Goal: Task Accomplishment & Management: Manage account settings

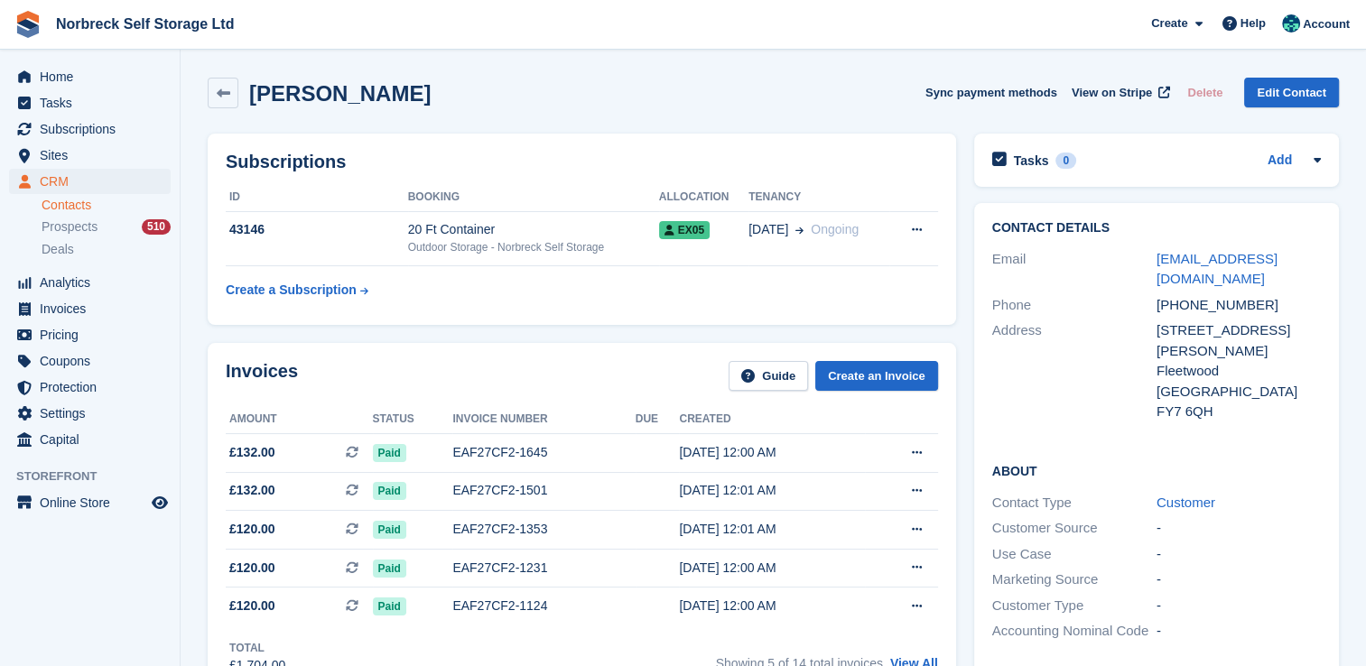
click at [120, 60] on div "Home Tasks Subscriptions Subscriptions Subscriptions Contracts Price increases …" at bounding box center [90, 255] width 180 height 396
click at [120, 69] on span "Home" at bounding box center [94, 76] width 108 height 25
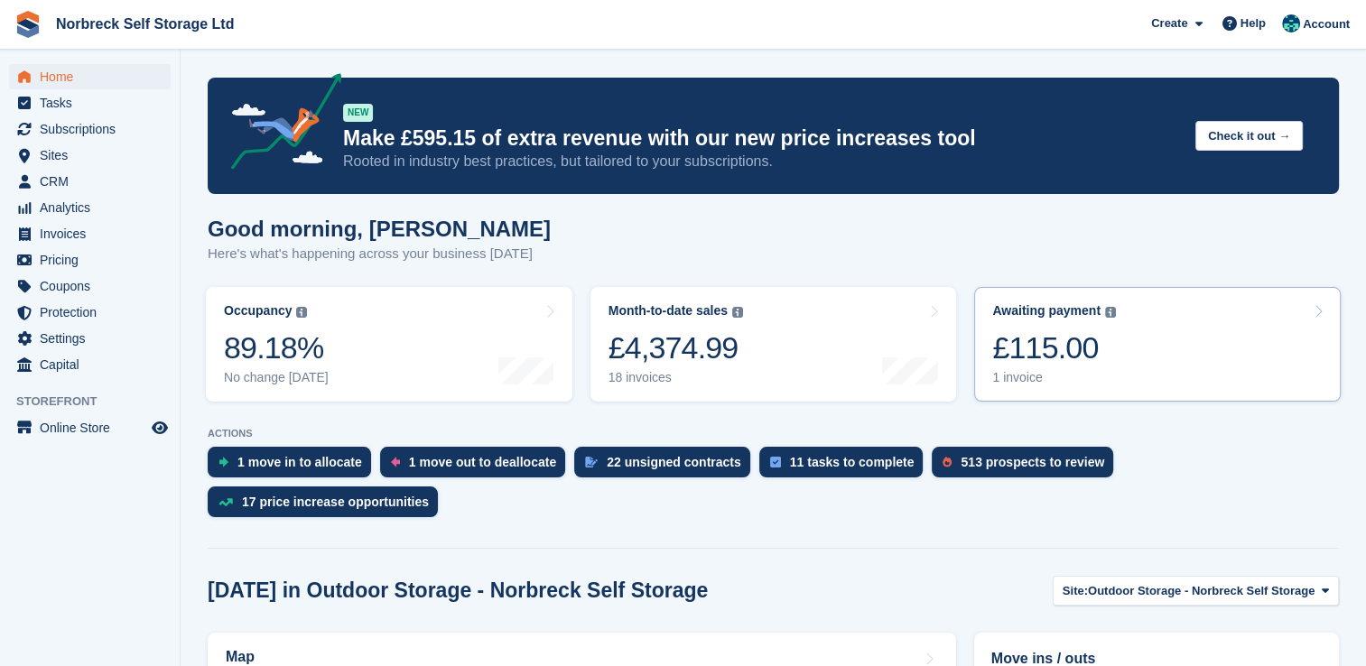
click at [1070, 366] on div "£115.00" at bounding box center [1054, 347] width 124 height 37
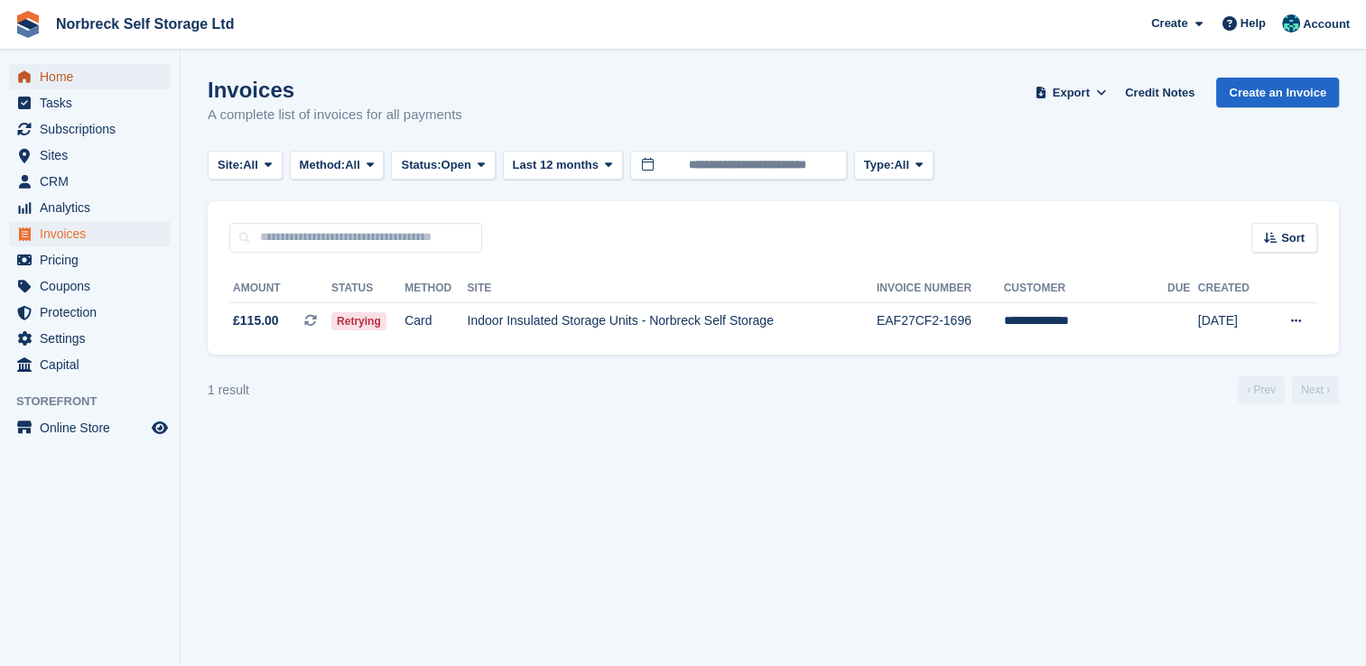
click at [123, 85] on span "Home" at bounding box center [94, 76] width 108 height 25
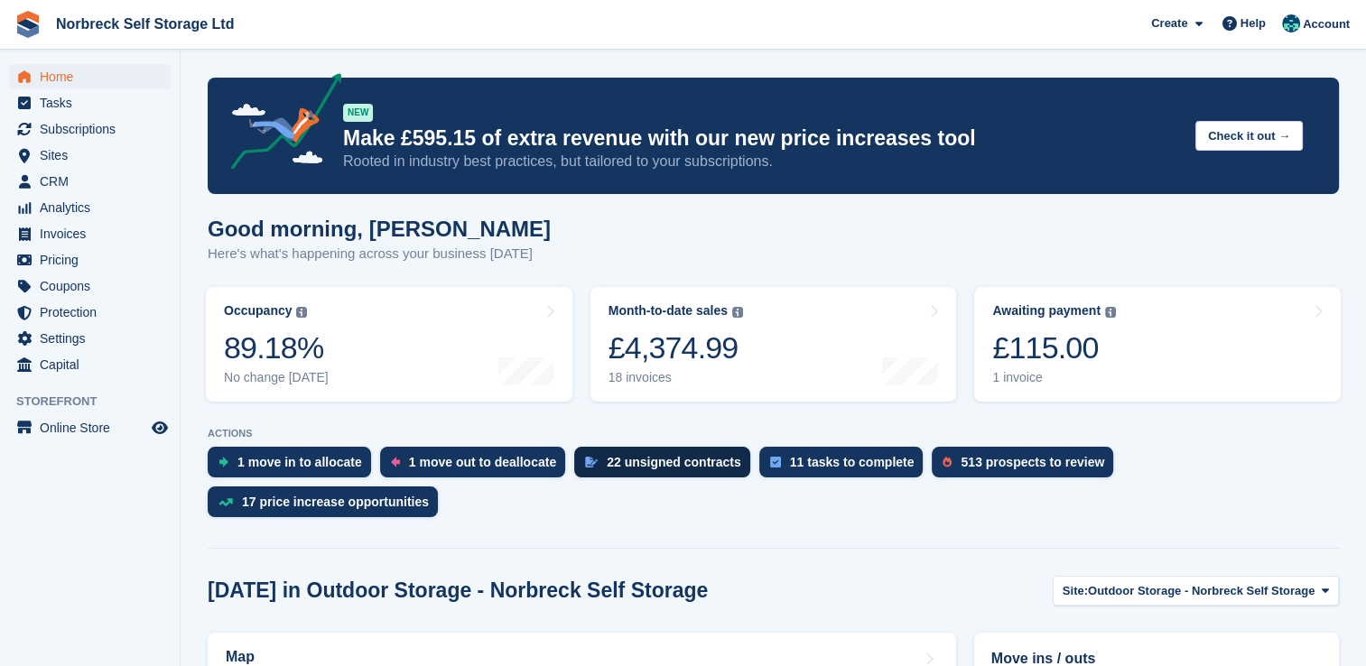
click at [664, 459] on div "22 unsigned contracts" at bounding box center [674, 462] width 134 height 14
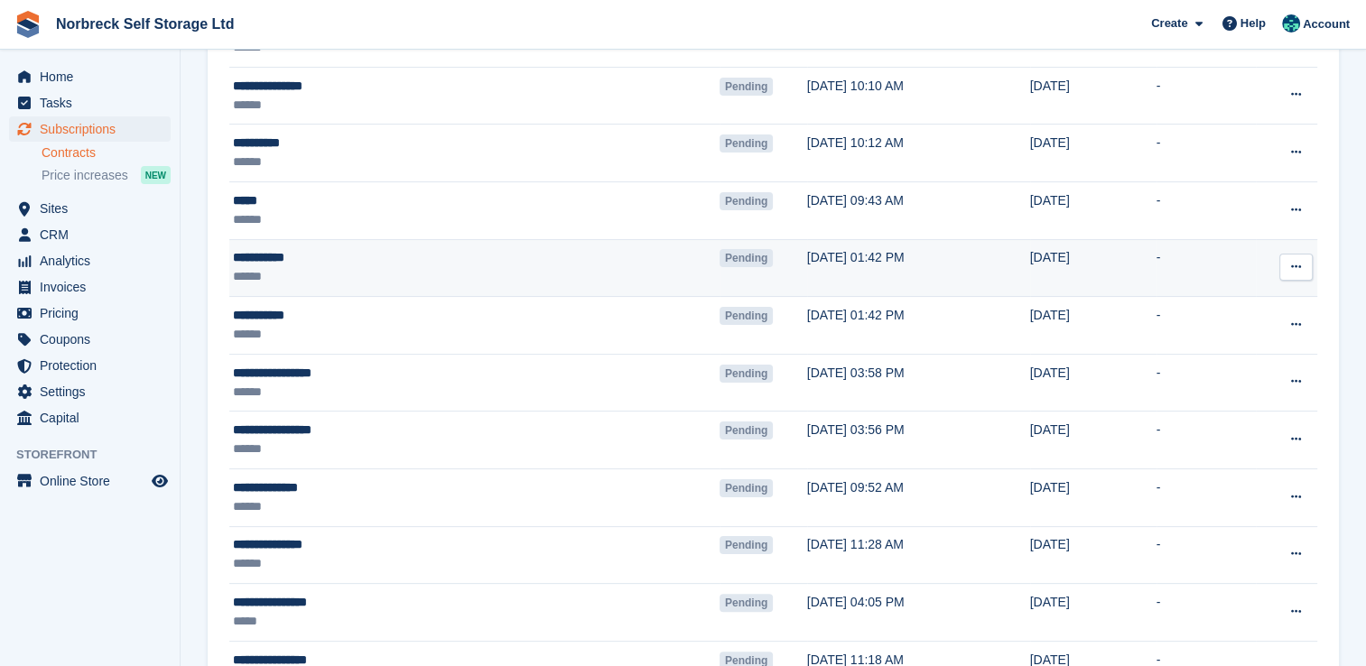
scroll to position [272, 0]
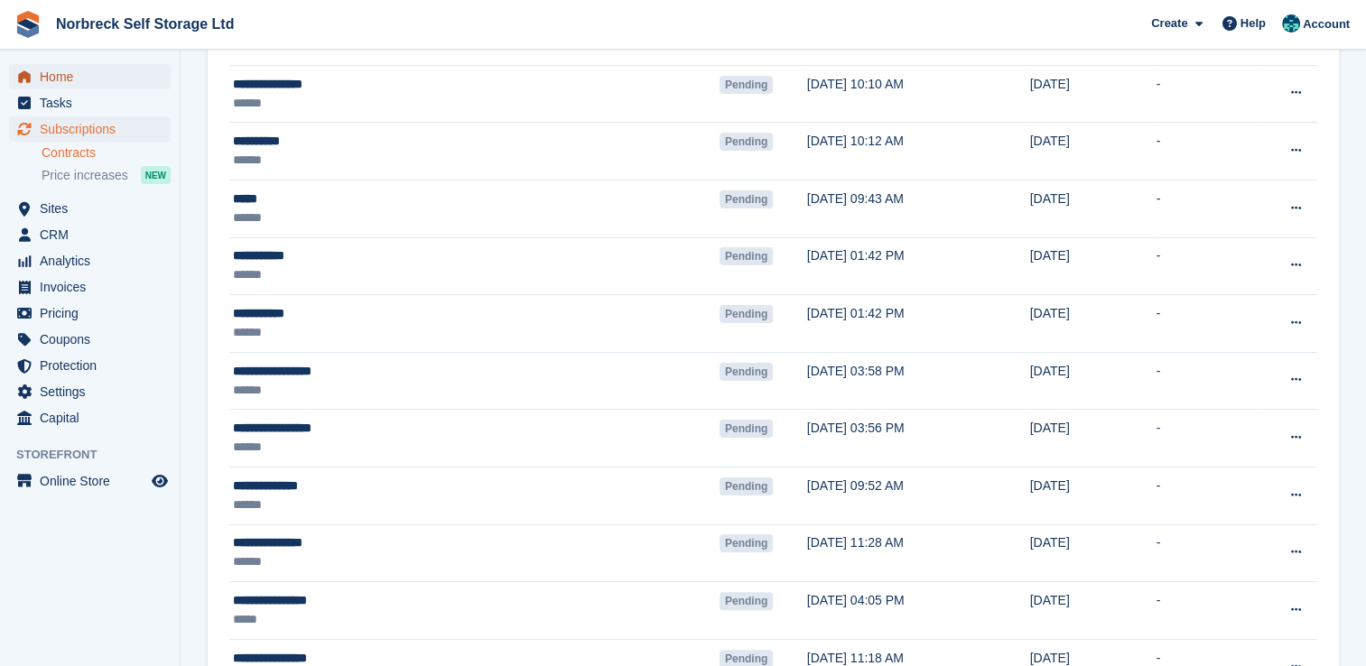
click at [97, 74] on span "Home" at bounding box center [94, 76] width 108 height 25
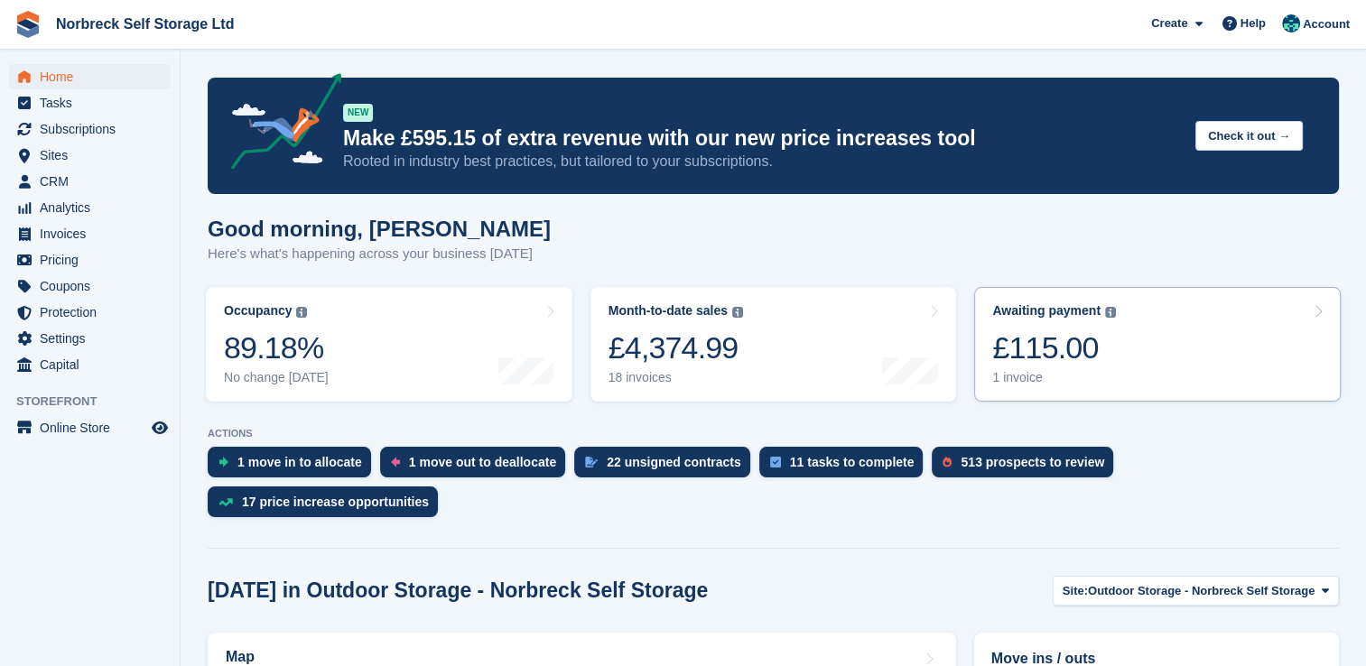
click at [989, 327] on link "Awaiting payment The total outstanding balance on all open invoices. £115.00 1 …" at bounding box center [1157, 344] width 366 height 115
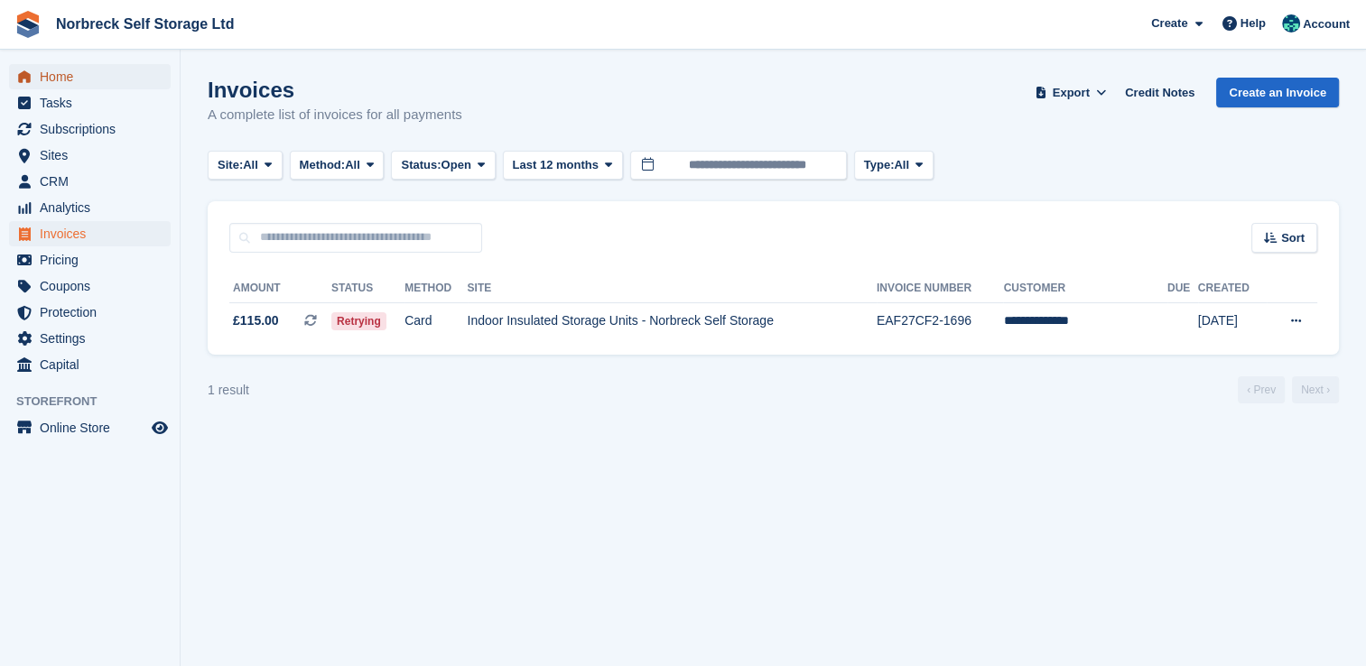
click at [93, 78] on span "Home" at bounding box center [94, 76] width 108 height 25
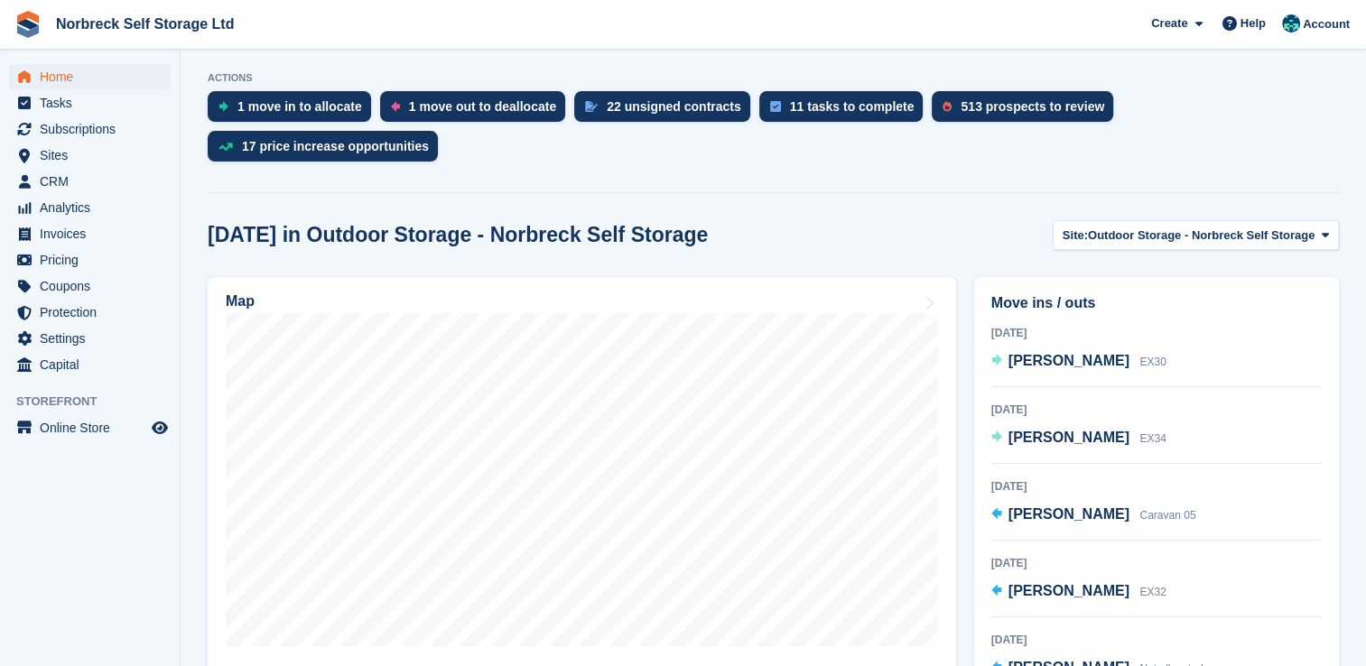
scroll to position [361, 0]
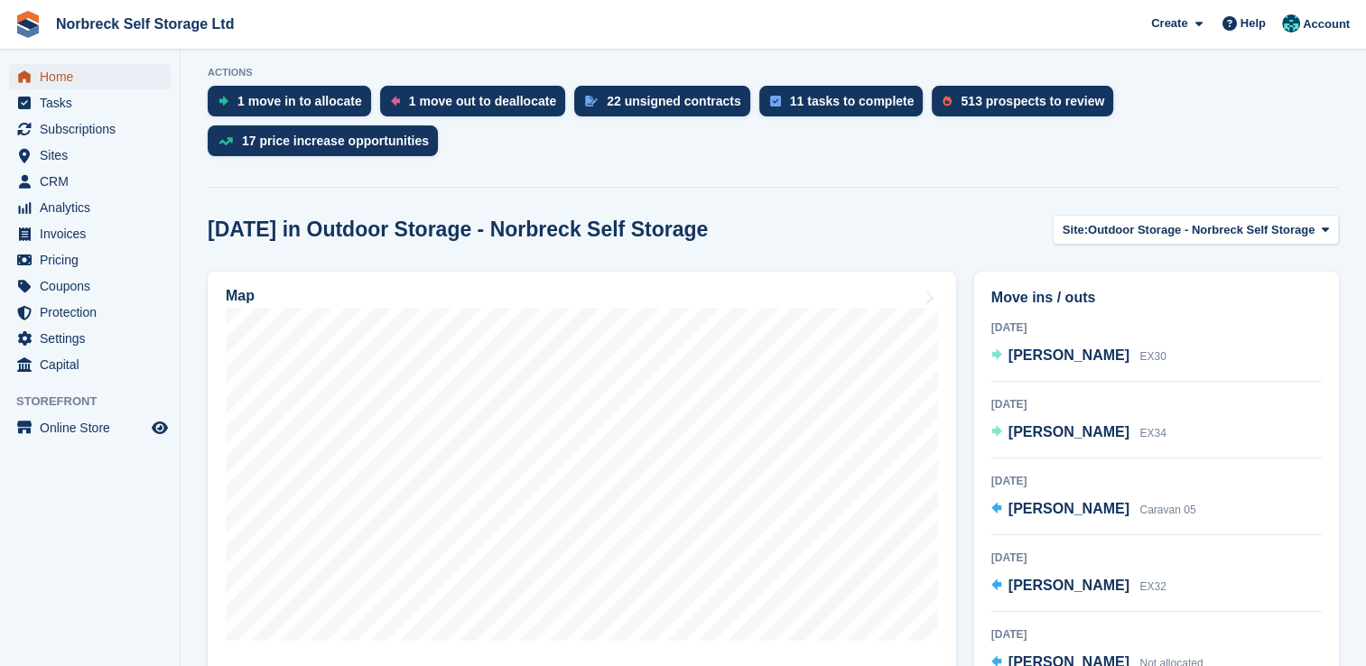
click at [125, 70] on span "Home" at bounding box center [94, 76] width 108 height 25
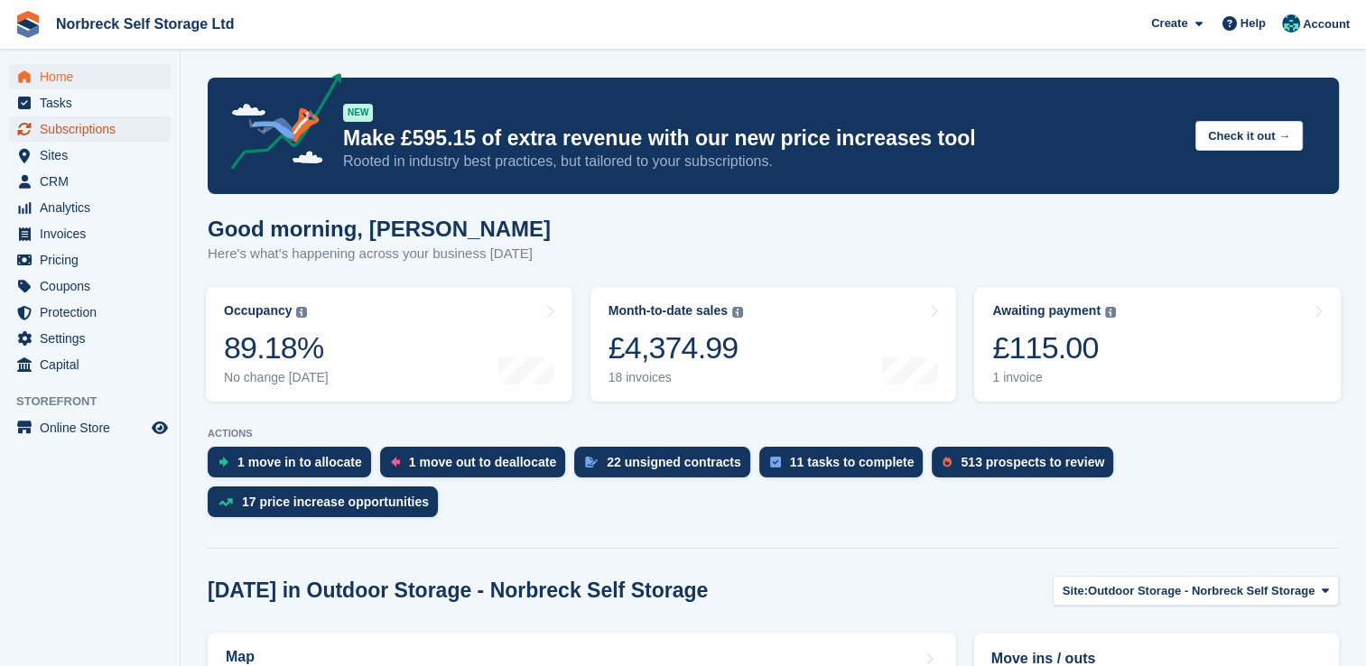
click at [97, 135] on span "Subscriptions" at bounding box center [94, 128] width 108 height 25
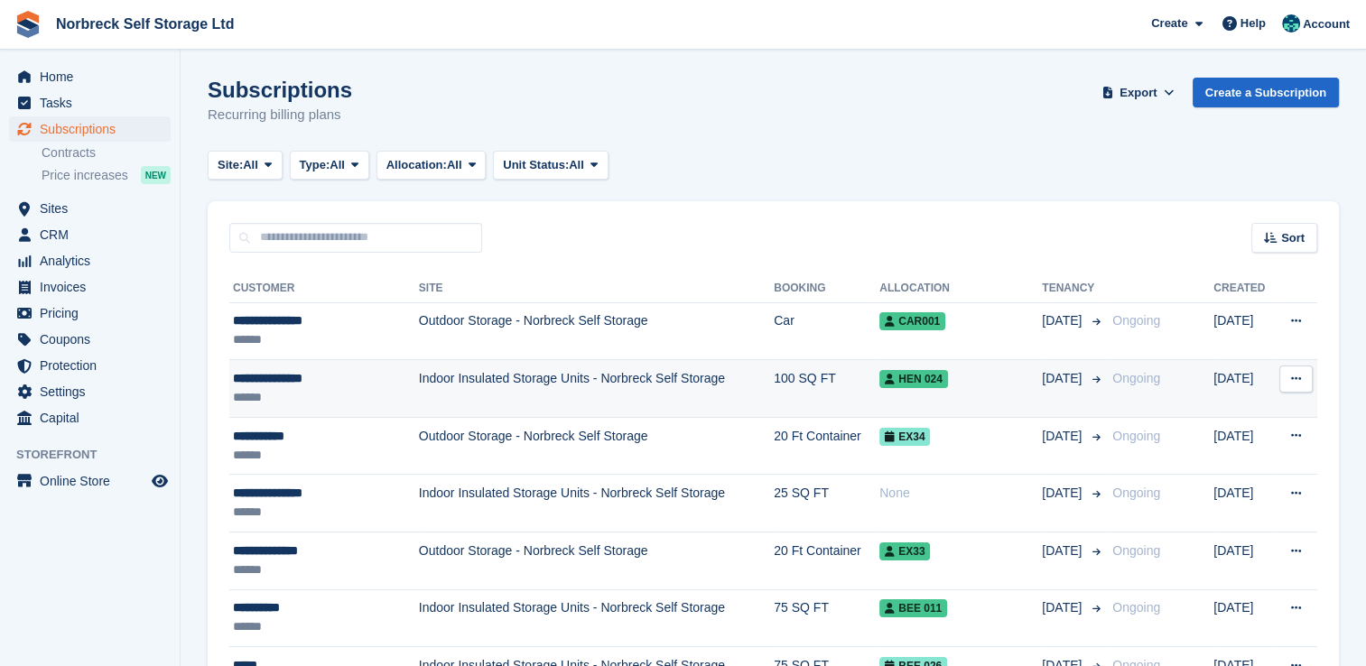
click at [699, 385] on td "Indoor Insulated Storage Units - Norbreck Self Storage" at bounding box center [596, 389] width 355 height 58
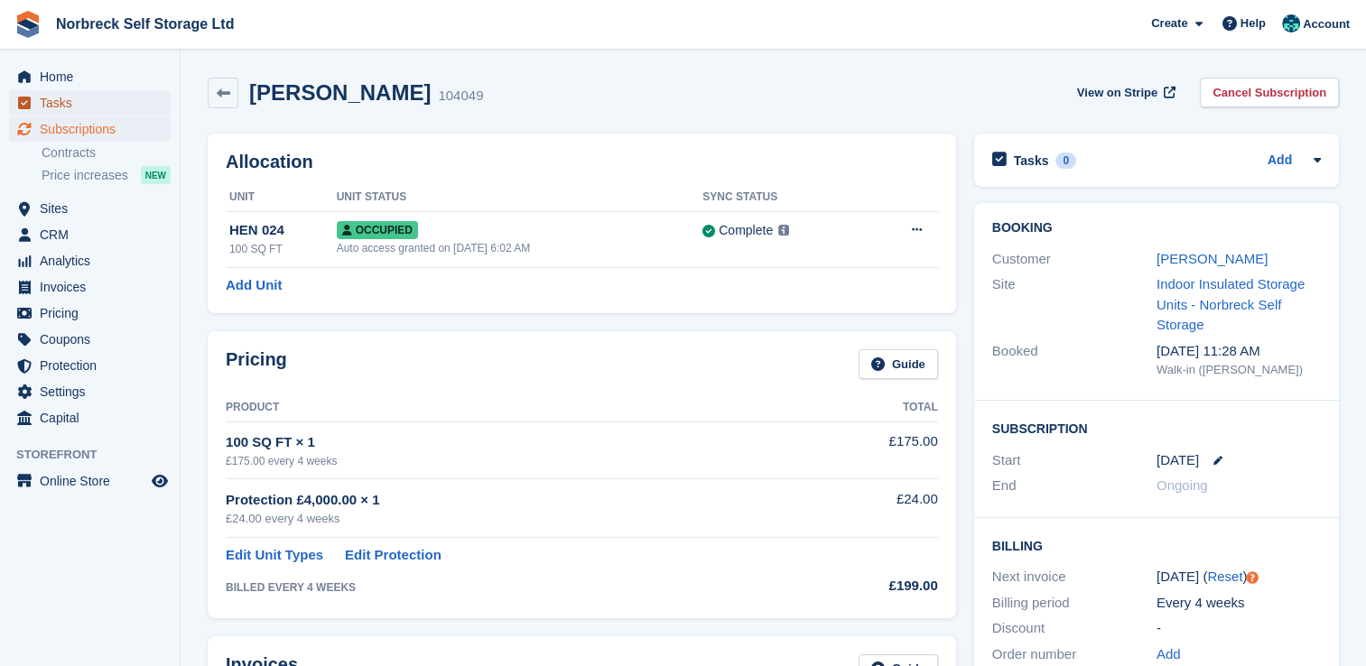
click at [83, 97] on span "Tasks" at bounding box center [94, 102] width 108 height 25
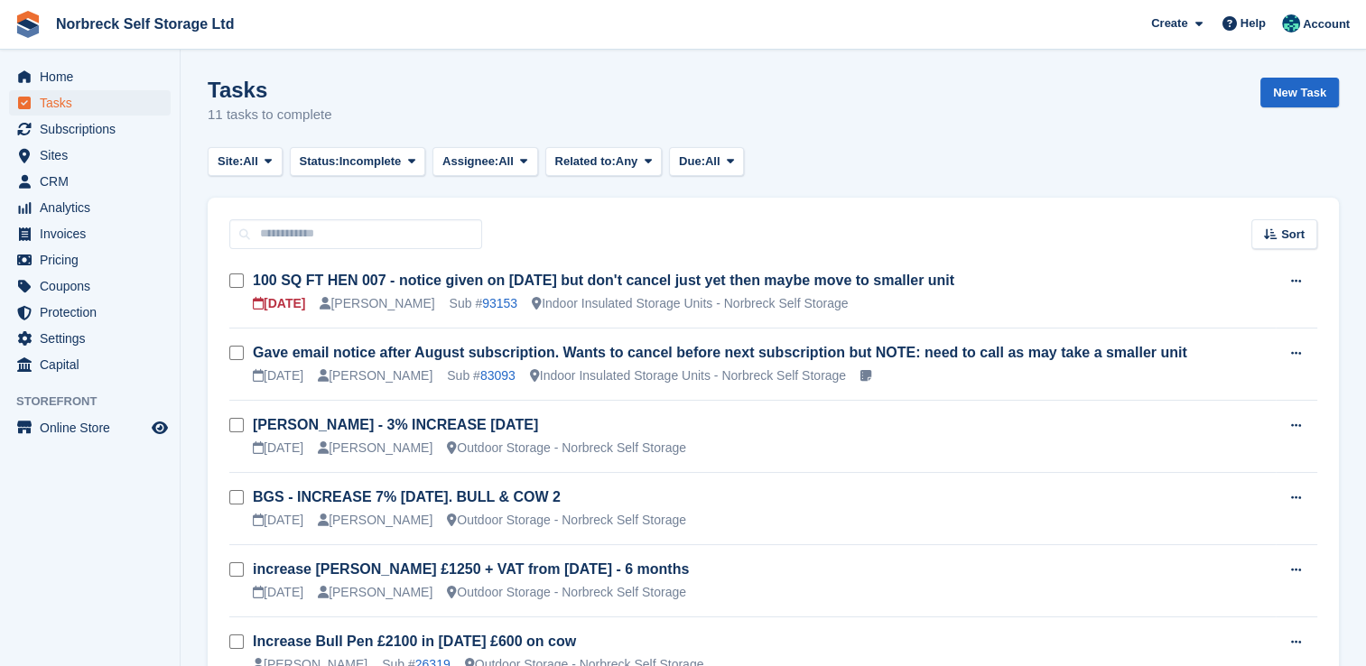
click at [103, 73] on span "Home" at bounding box center [94, 76] width 108 height 25
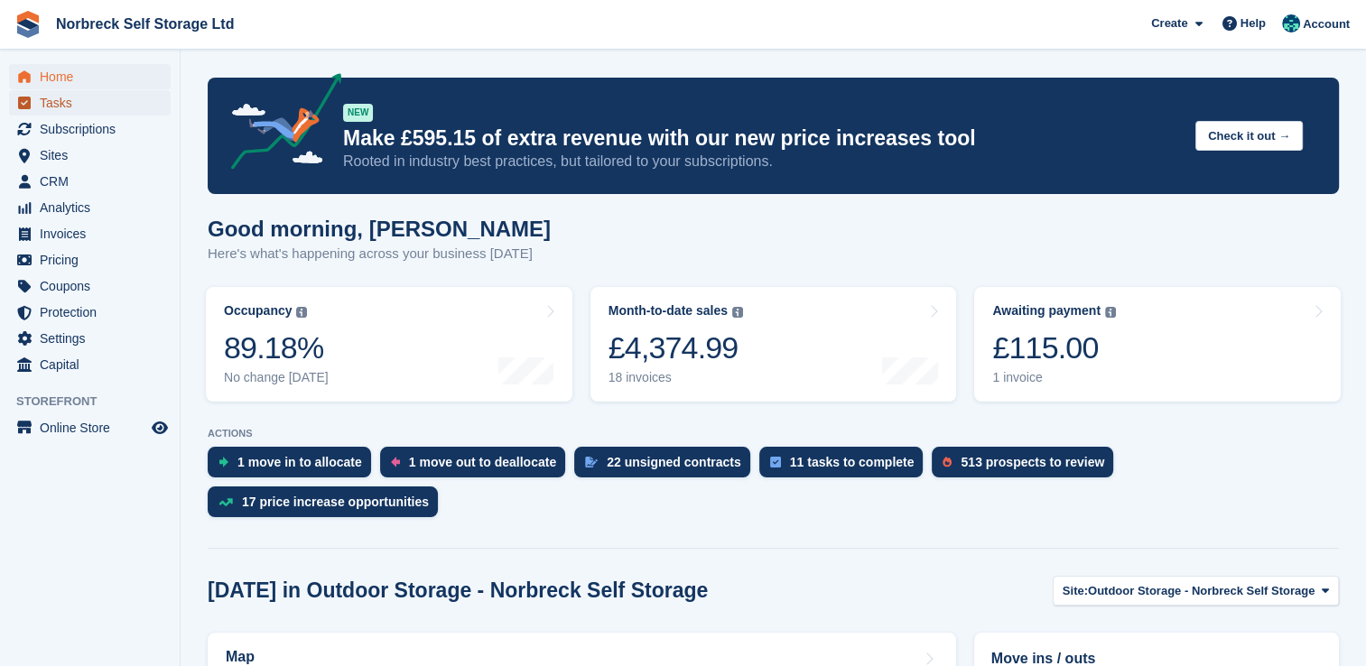
click at [63, 96] on span "Tasks" at bounding box center [94, 102] width 108 height 25
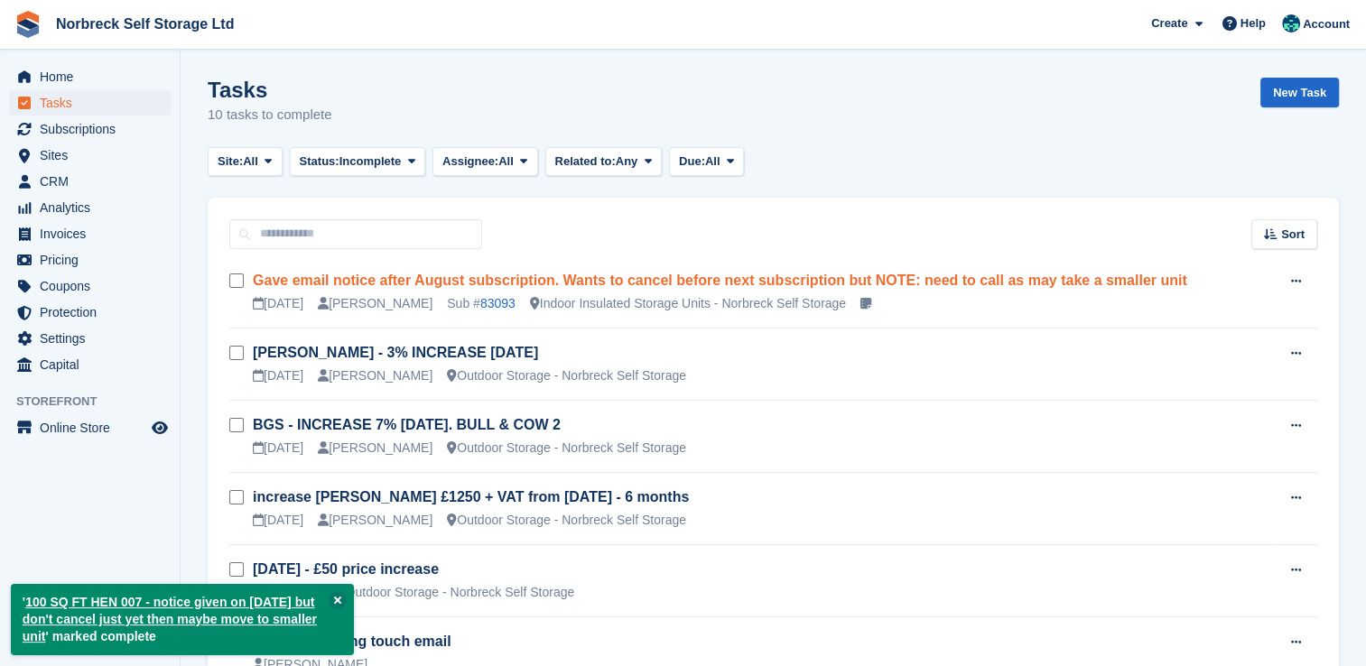
click at [916, 279] on link "Gave email notice after August subscription. Wants to cancel before next subscr…" at bounding box center [720, 280] width 934 height 15
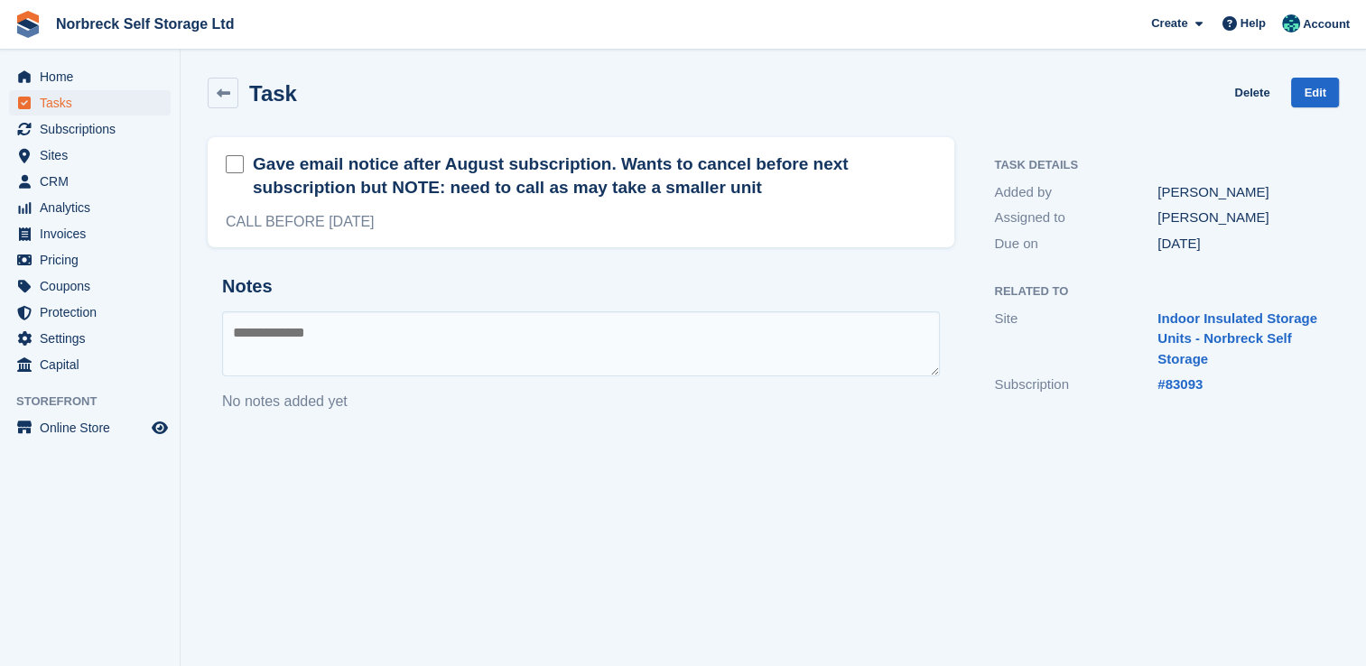
click at [195, 85] on section "Task Delete Edit Gave email notice after August subscription. Wants to cancel b…" at bounding box center [773, 333] width 1185 height 666
click at [210, 85] on link at bounding box center [223, 93] width 31 height 31
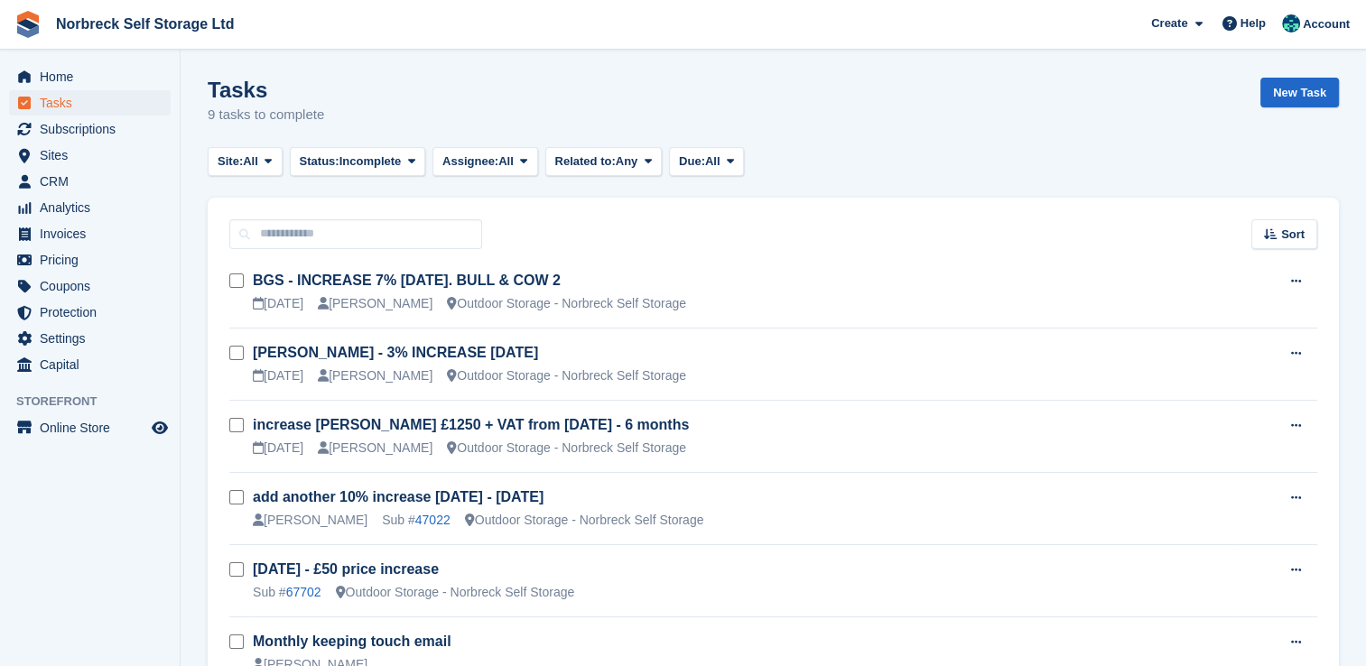
drag, startPoint x: 209, startPoint y: 85, endPoint x: 335, endPoint y: 108, distance: 128.5
click at [335, 108] on div "Tasks 9 tasks to complete New Task" at bounding box center [773, 113] width 1131 height 70
click at [116, 85] on span "Home" at bounding box center [94, 76] width 108 height 25
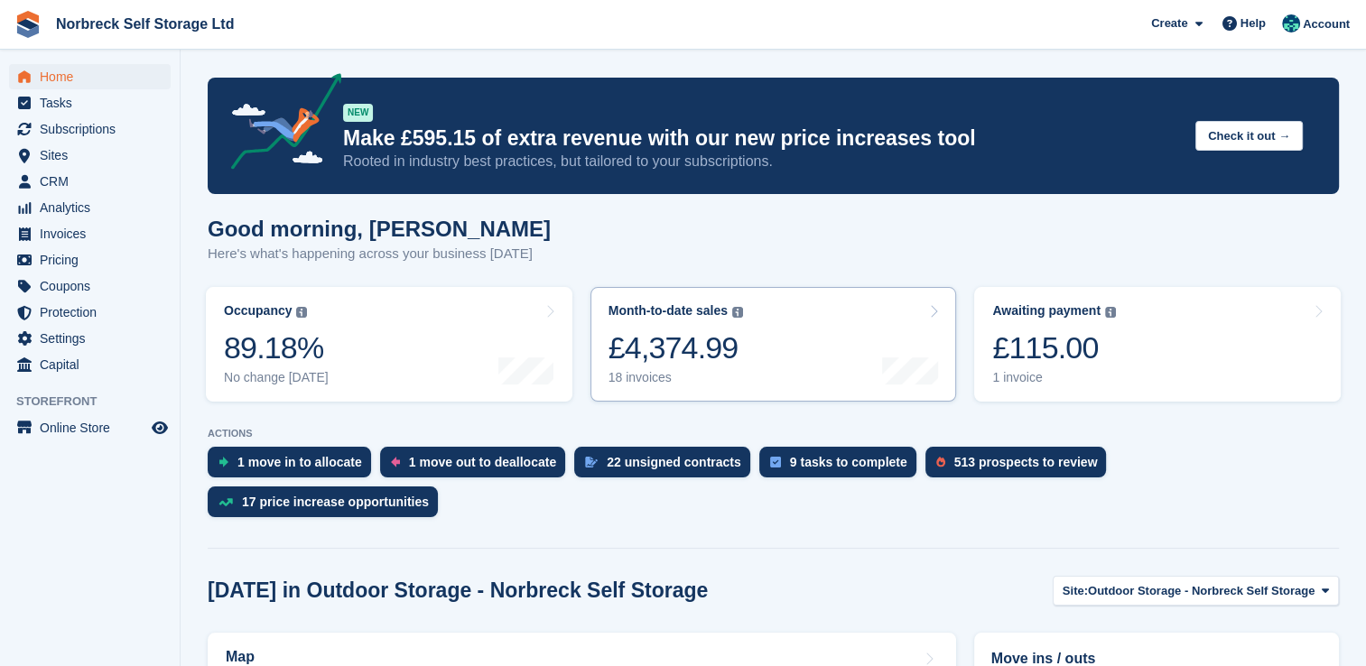
click at [793, 337] on link "Month-to-date sales The sum of all finalised invoices generated this month to d…" at bounding box center [773, 344] width 366 height 115
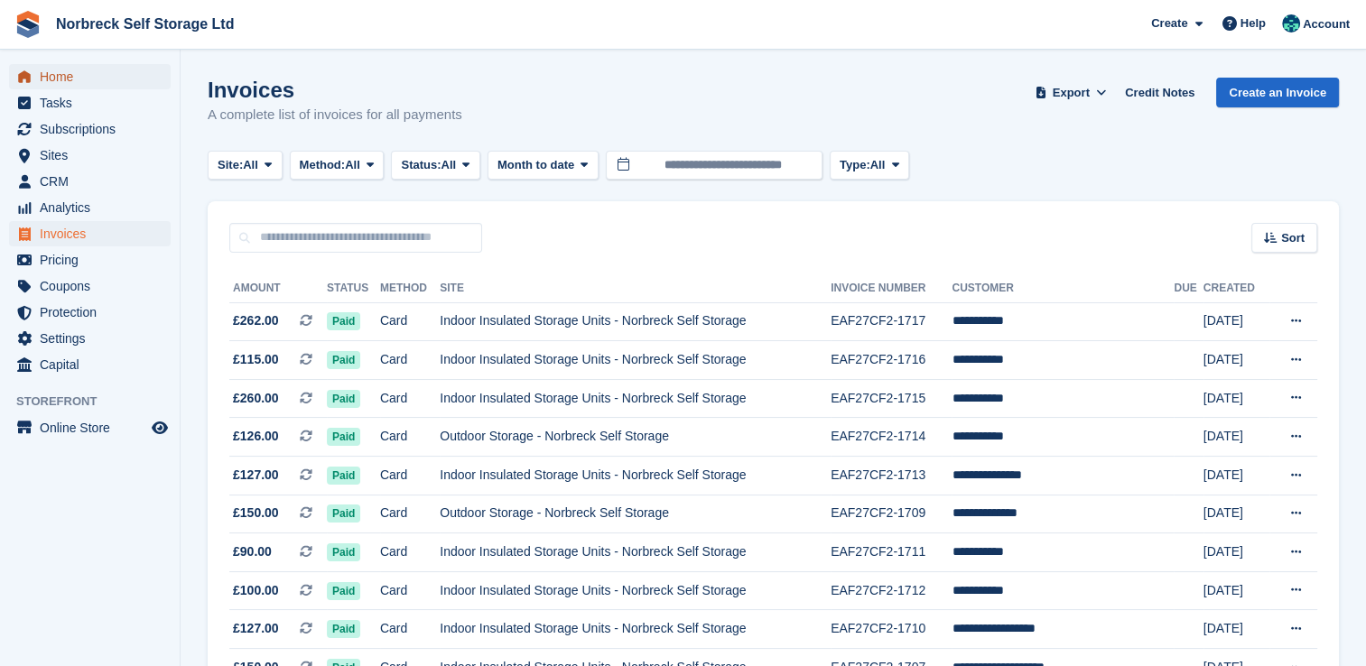
click at [68, 74] on span "Home" at bounding box center [94, 76] width 108 height 25
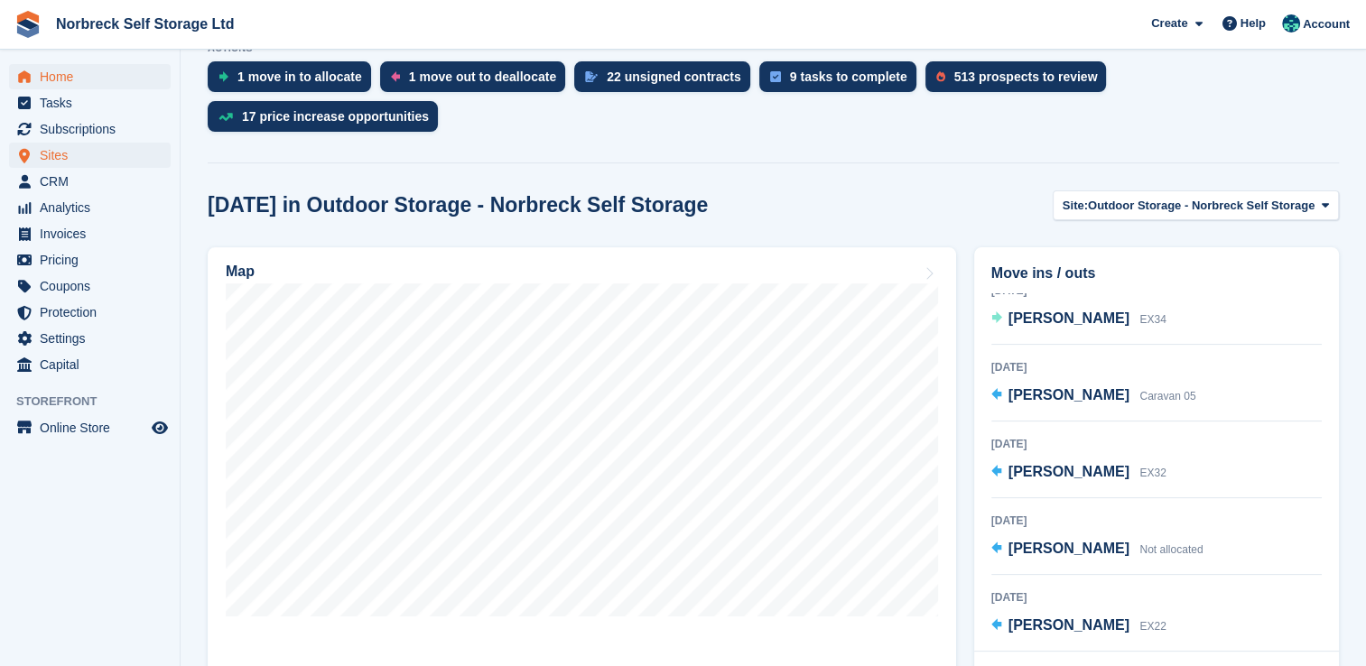
scroll to position [361, 0]
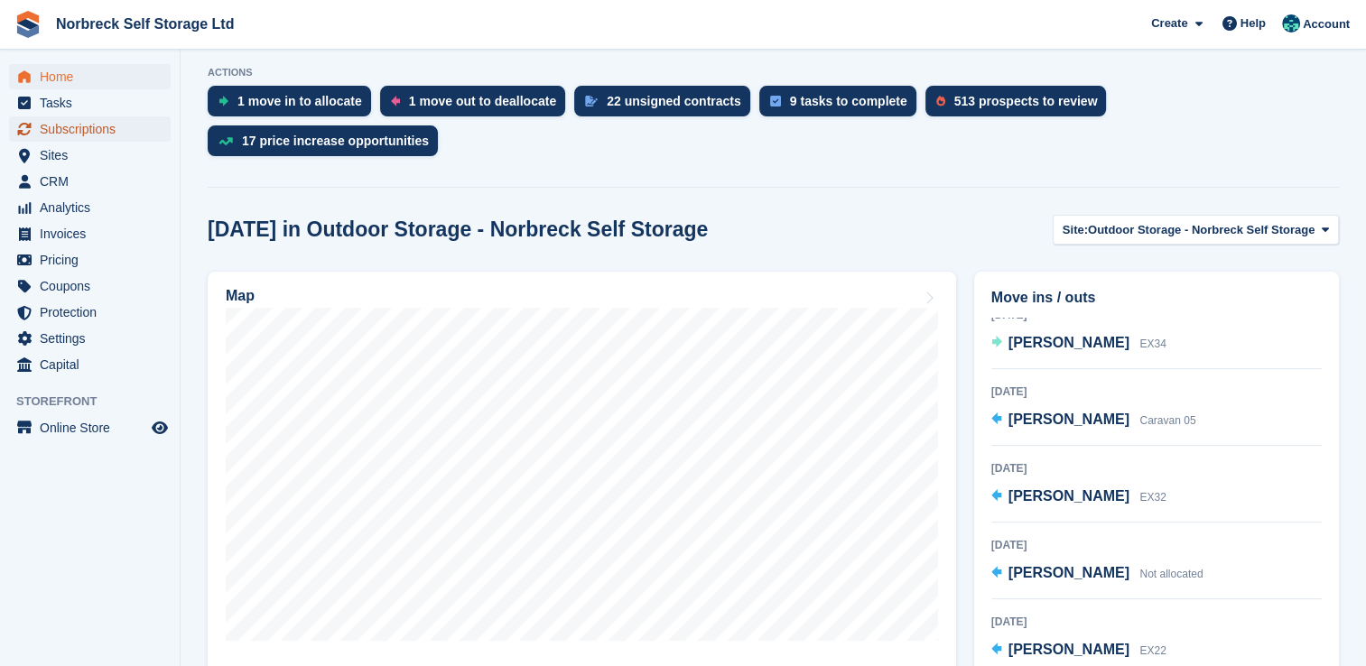
click at [90, 140] on span "Subscriptions" at bounding box center [94, 128] width 108 height 25
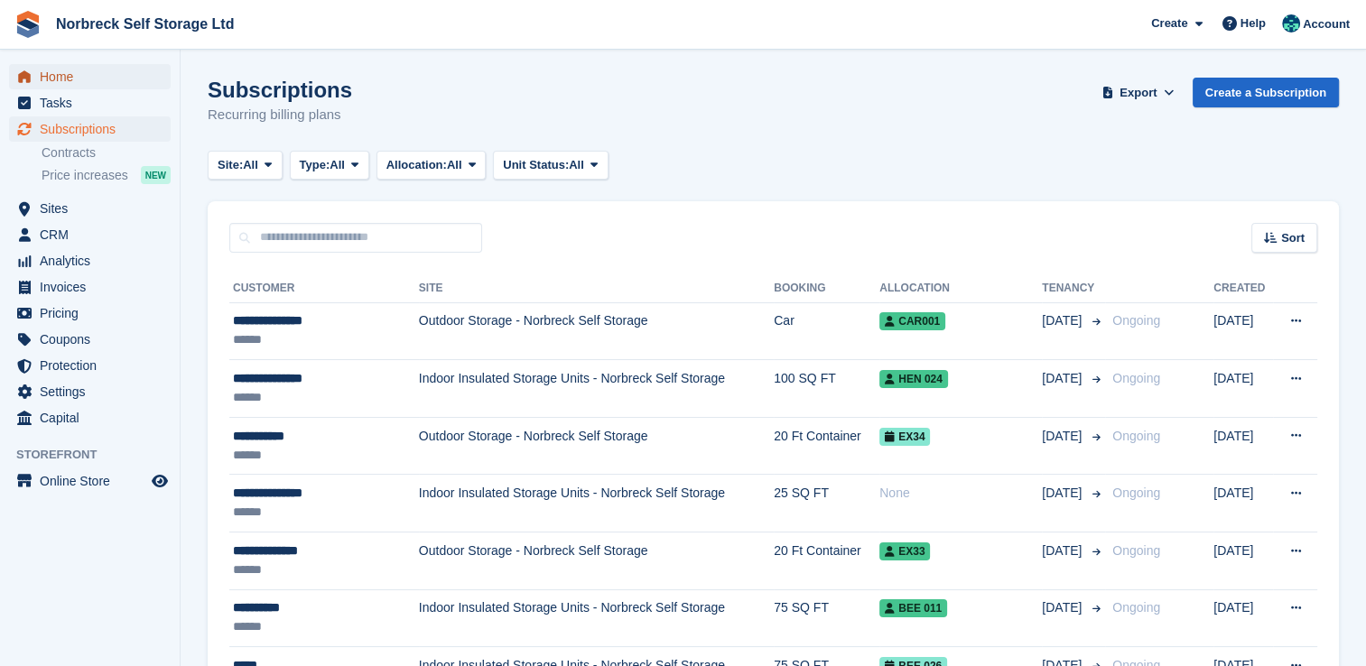
click at [116, 70] on span "Home" at bounding box center [94, 76] width 108 height 25
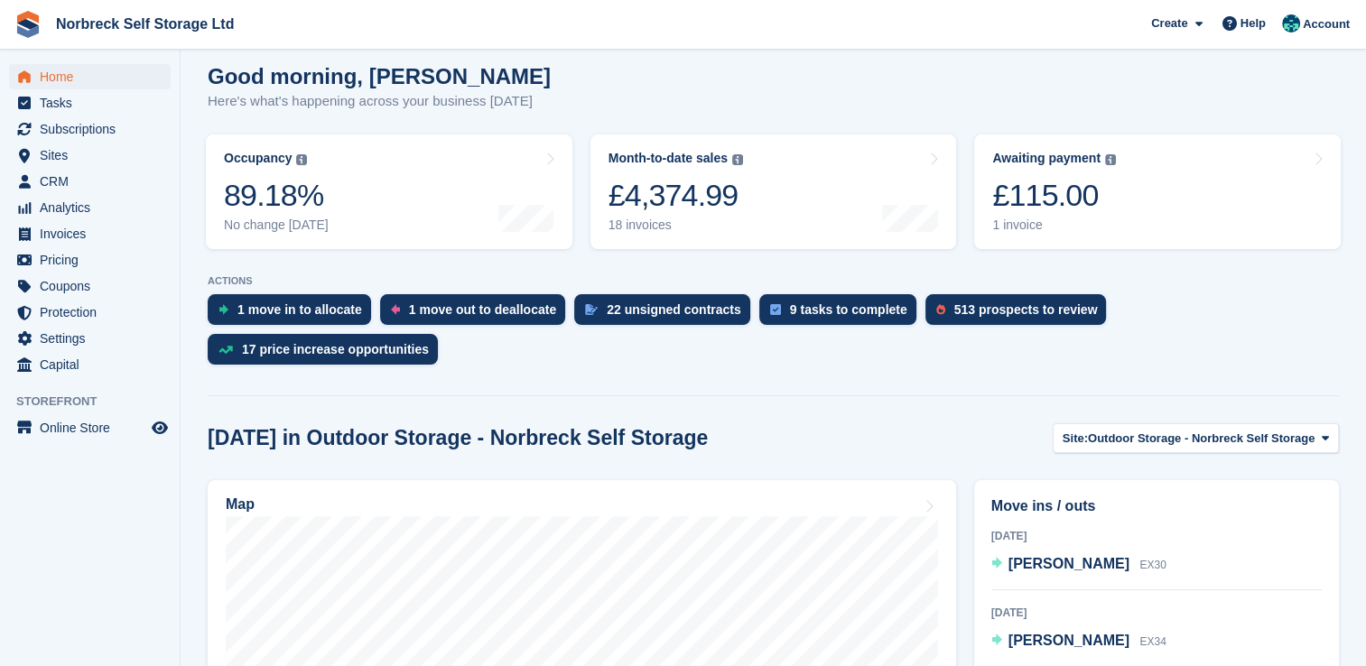
scroll to position [148, 0]
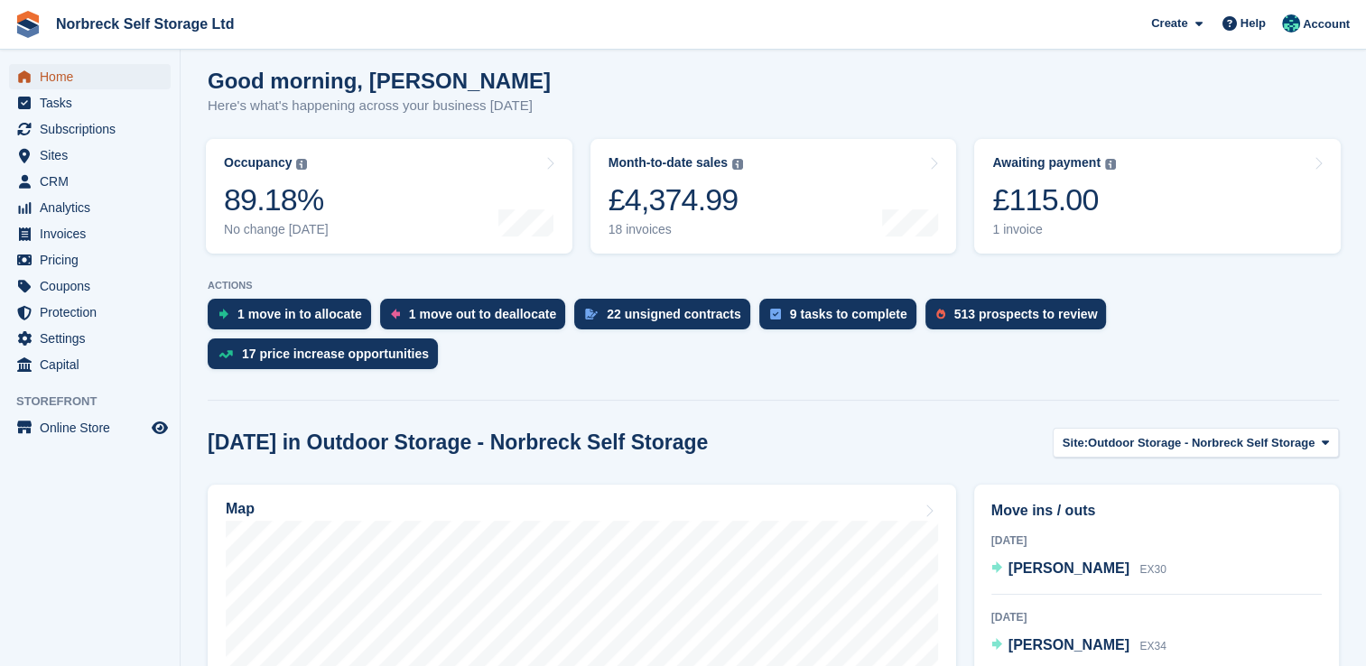
click at [32, 79] on span "menu" at bounding box center [25, 77] width 22 height 22
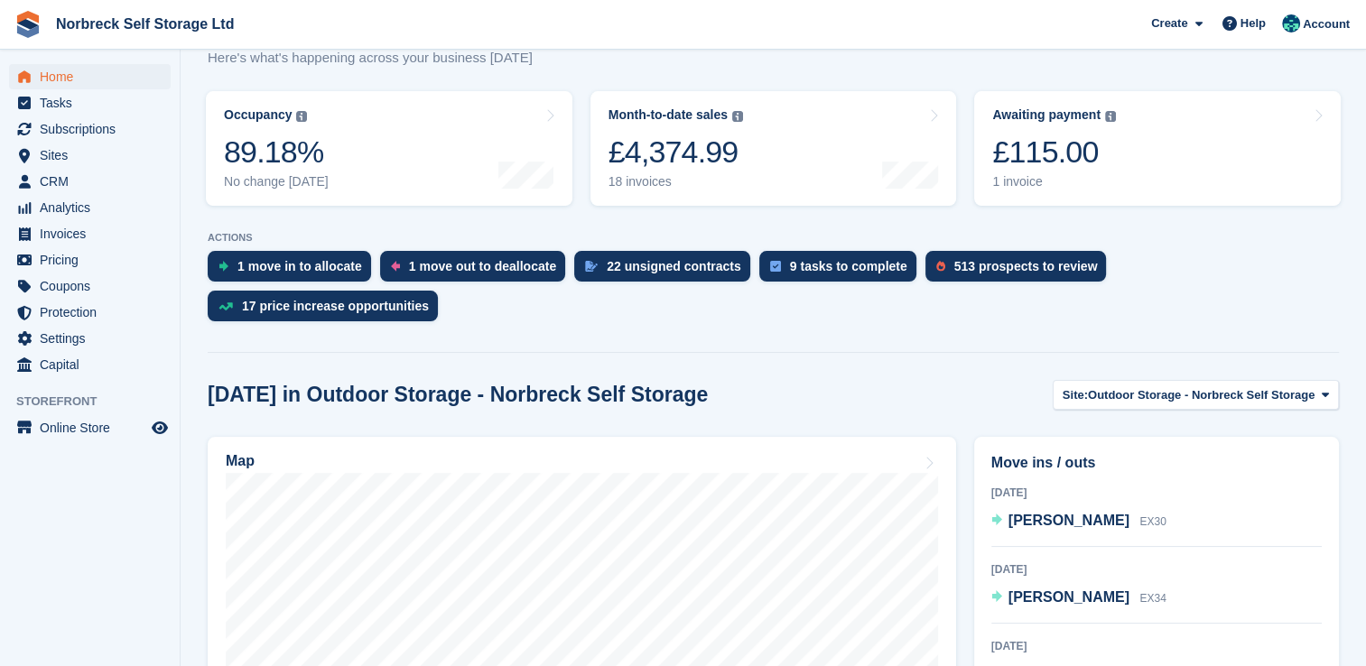
scroll to position [271, 0]
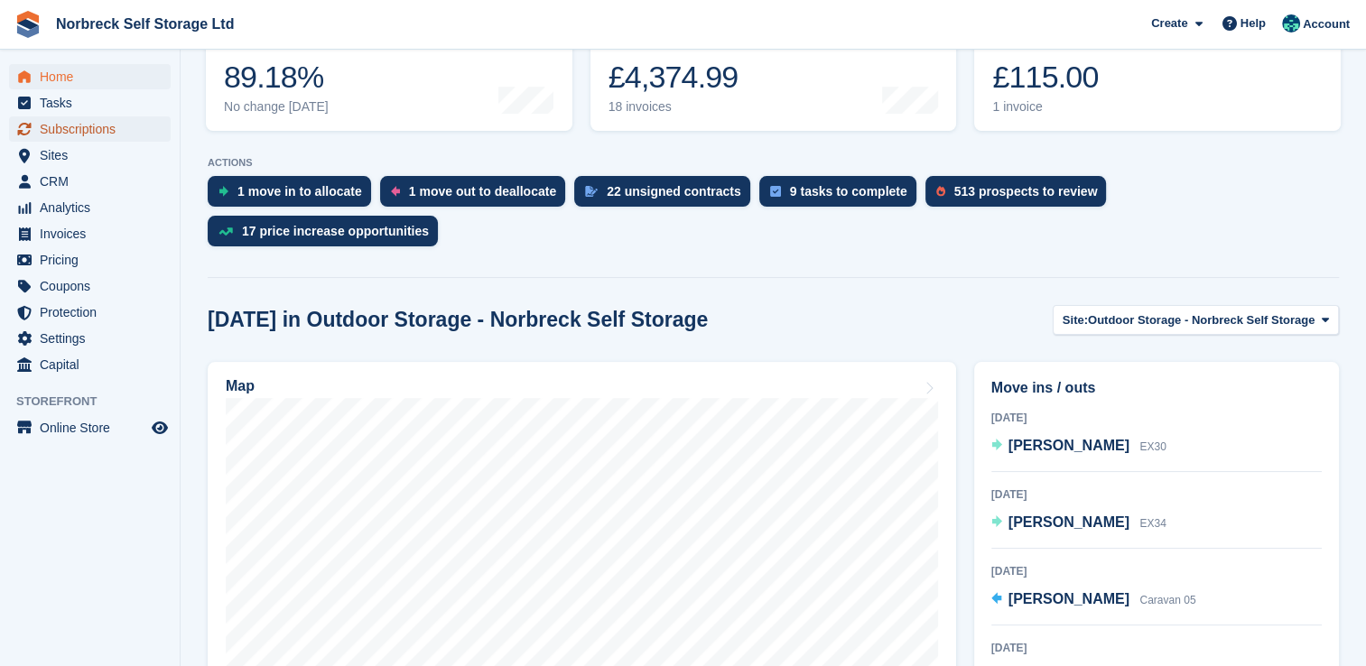
click at [95, 127] on span "Subscriptions" at bounding box center [94, 128] width 108 height 25
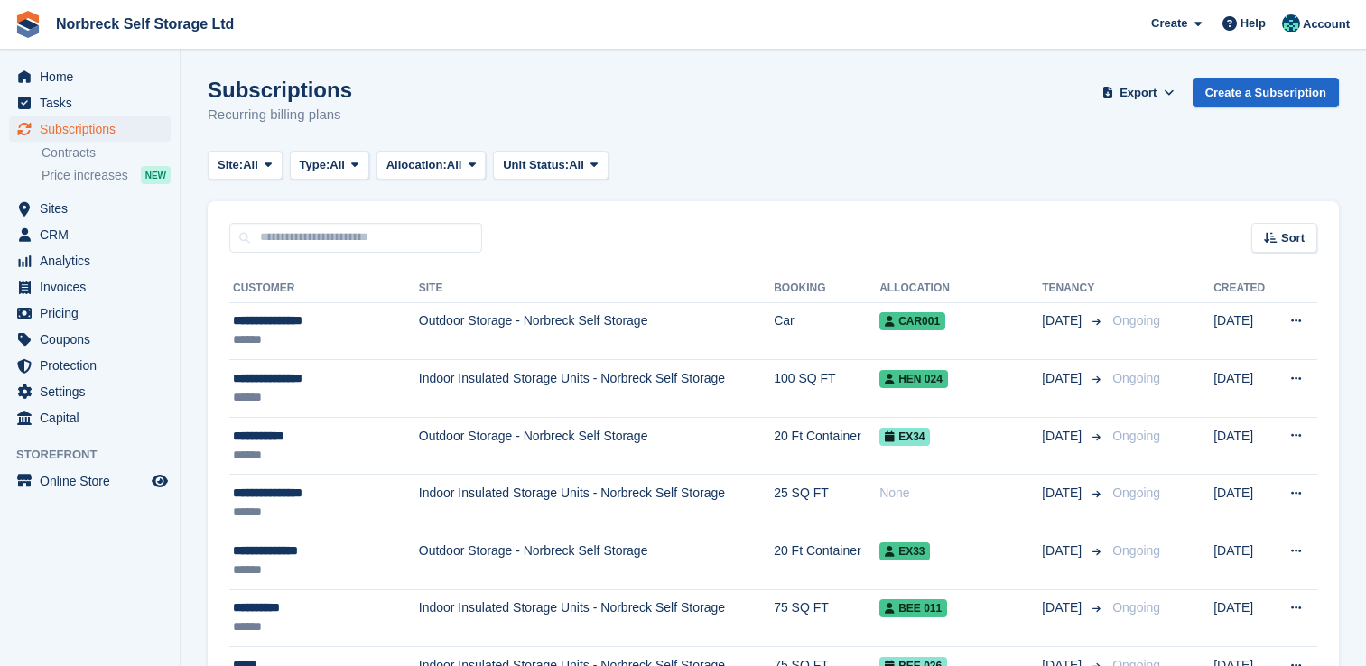
click at [105, 80] on span "Home" at bounding box center [94, 76] width 108 height 25
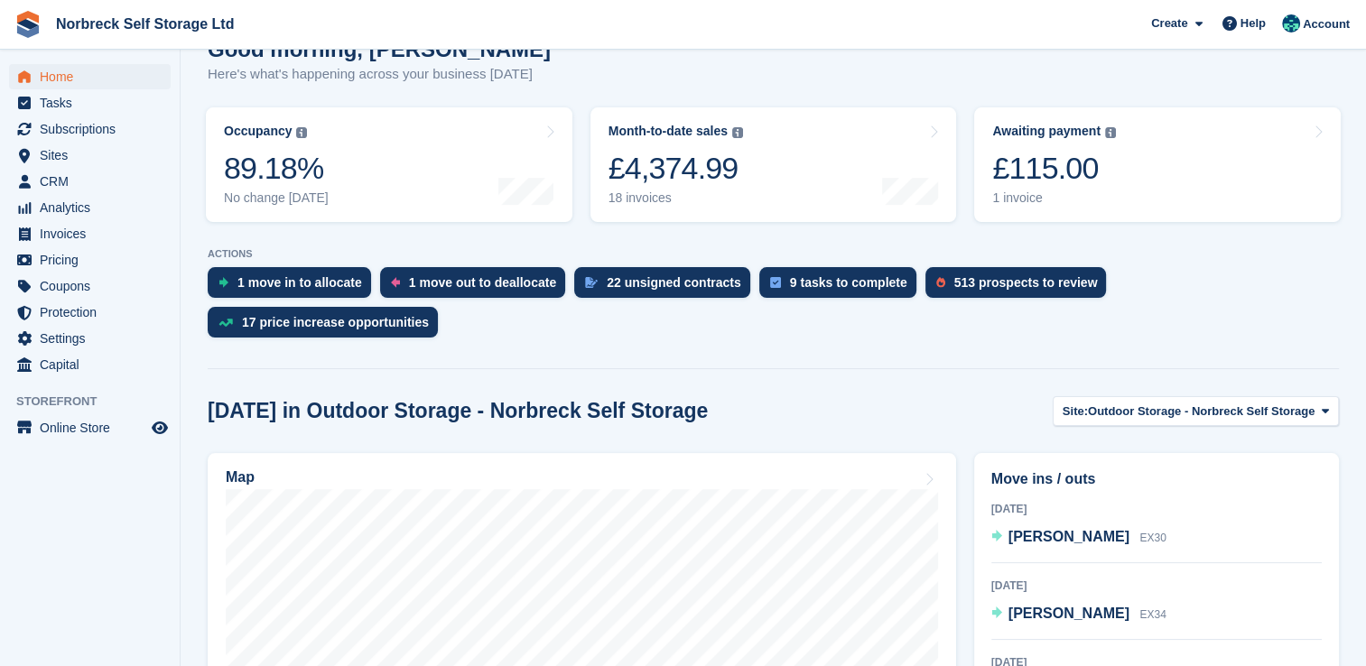
scroll to position [181, 0]
click at [130, 78] on span "Home" at bounding box center [94, 76] width 108 height 25
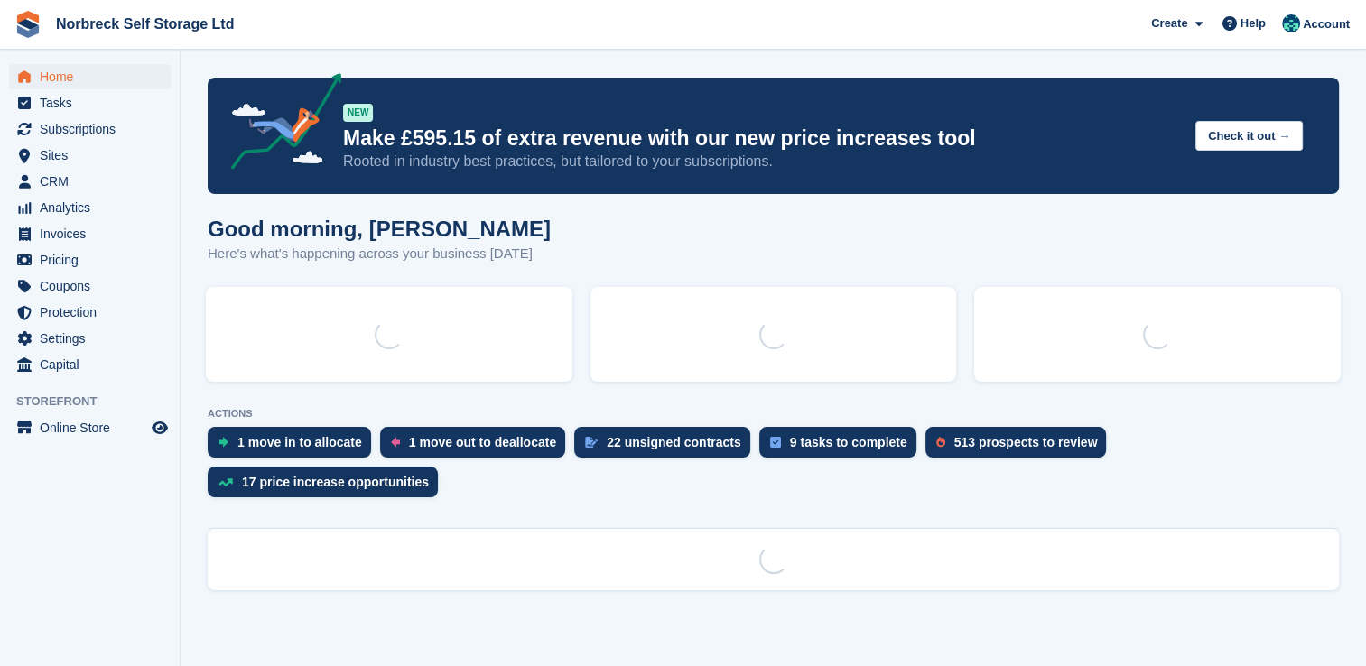
scroll to position [0, 0]
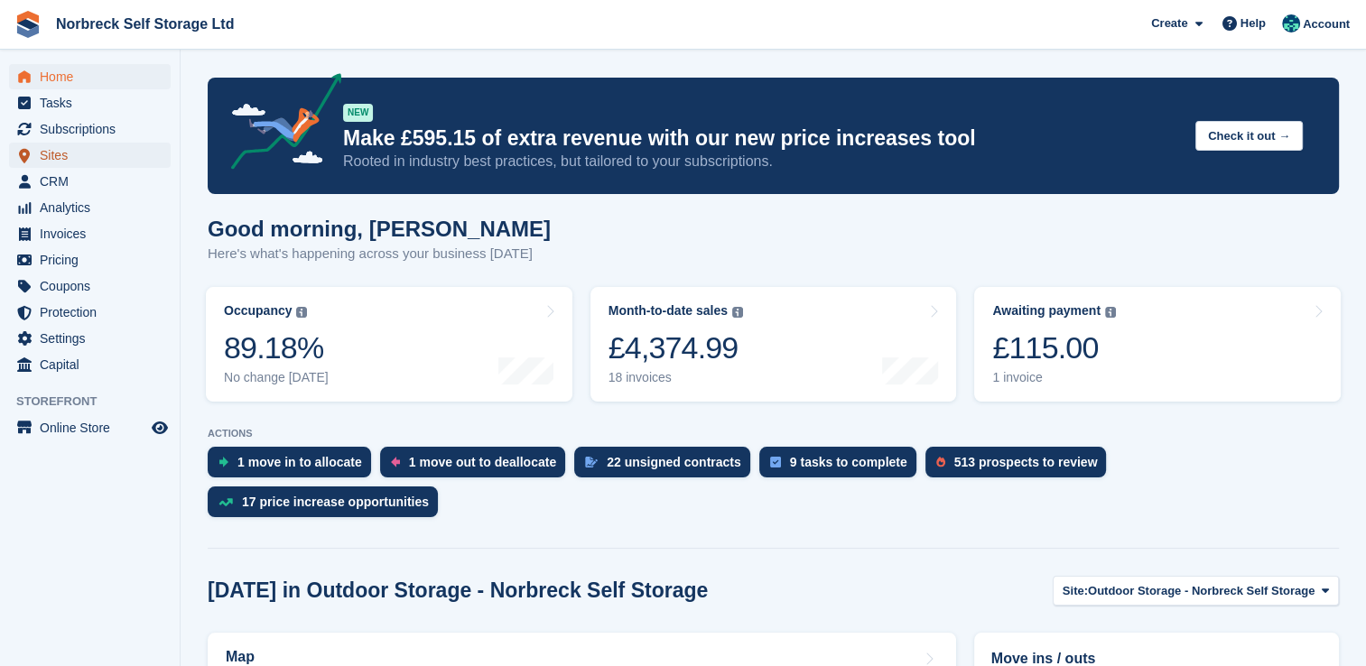
click at [102, 155] on span "Sites" at bounding box center [94, 155] width 108 height 25
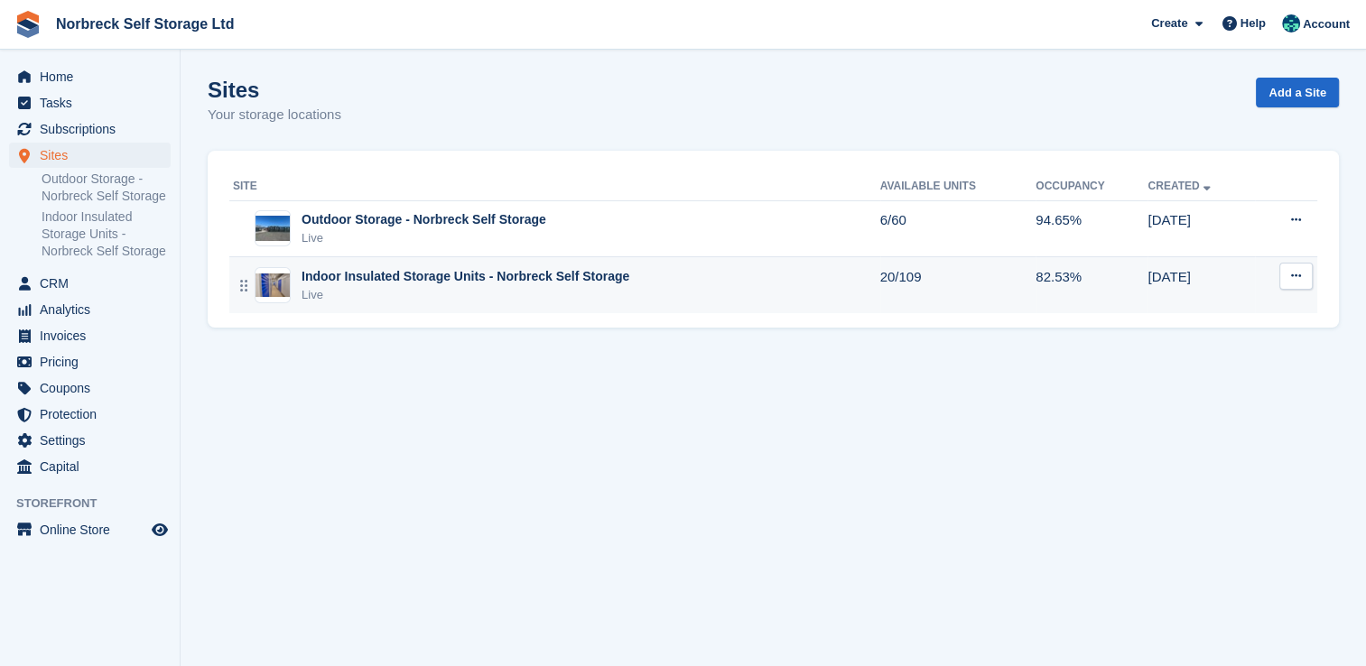
click at [672, 291] on div "Indoor Insulated Storage Units - Norbreck Self Storage Live" at bounding box center [556, 285] width 647 height 37
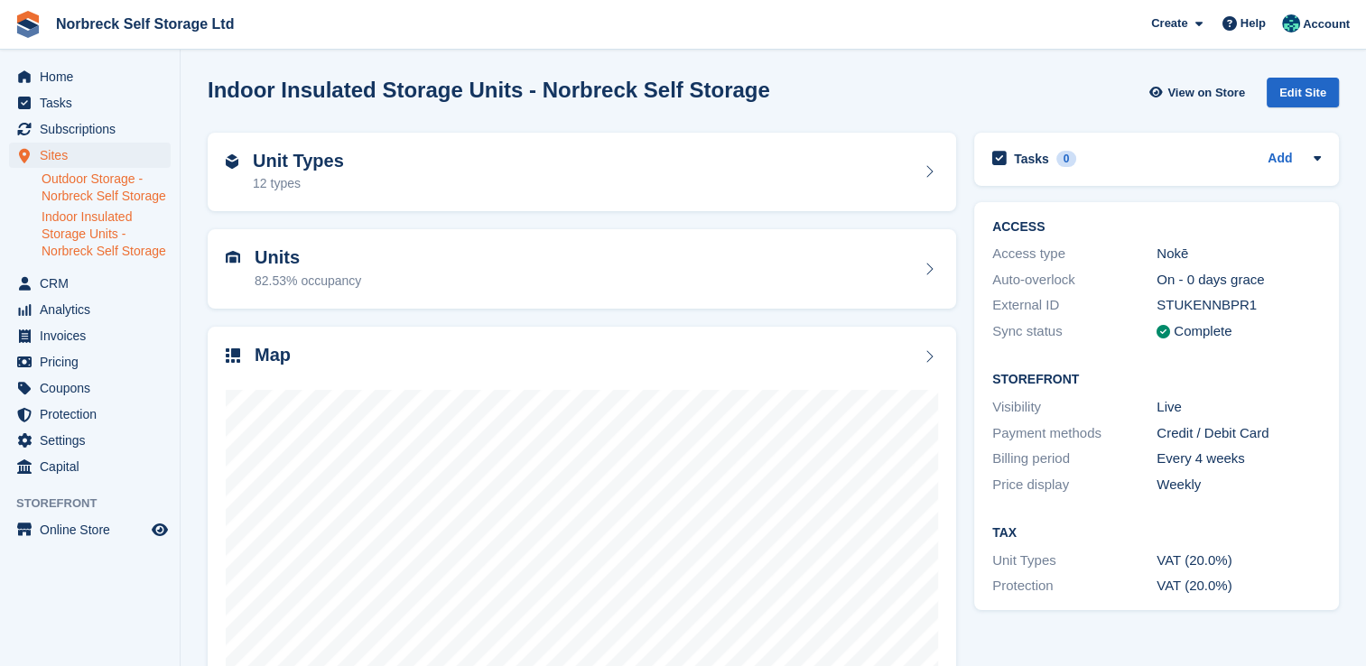
click at [48, 180] on link "Outdoor Storage - Norbreck Self Storage" at bounding box center [106, 188] width 129 height 34
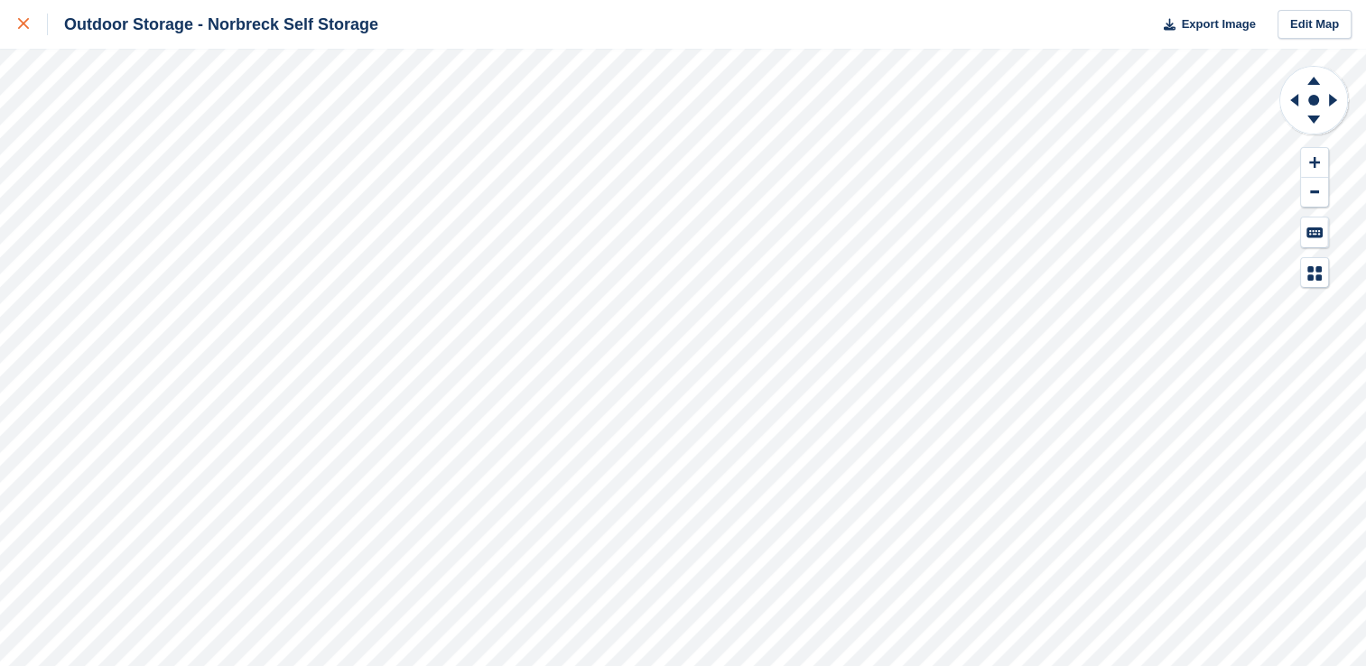
drag, startPoint x: 21, startPoint y: 27, endPoint x: 39, endPoint y: 30, distance: 18.3
click at [21, 27] on icon at bounding box center [23, 23] width 11 height 11
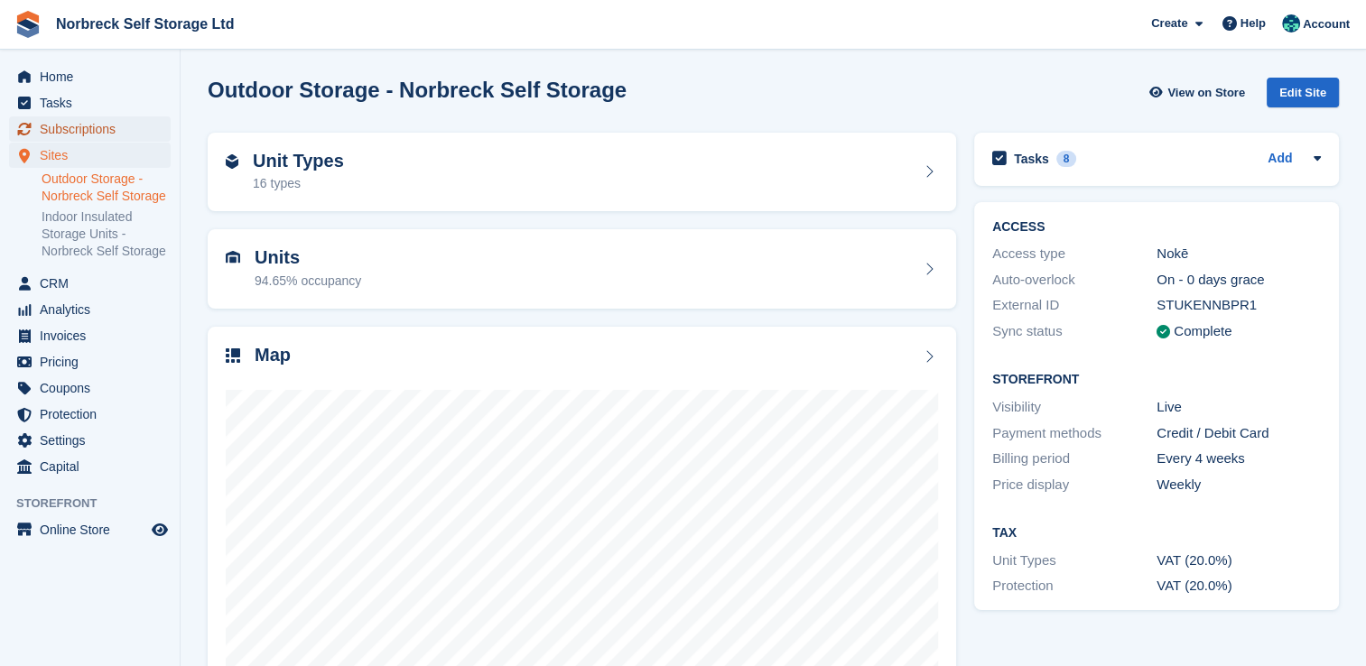
click at [97, 124] on span "Subscriptions" at bounding box center [94, 128] width 108 height 25
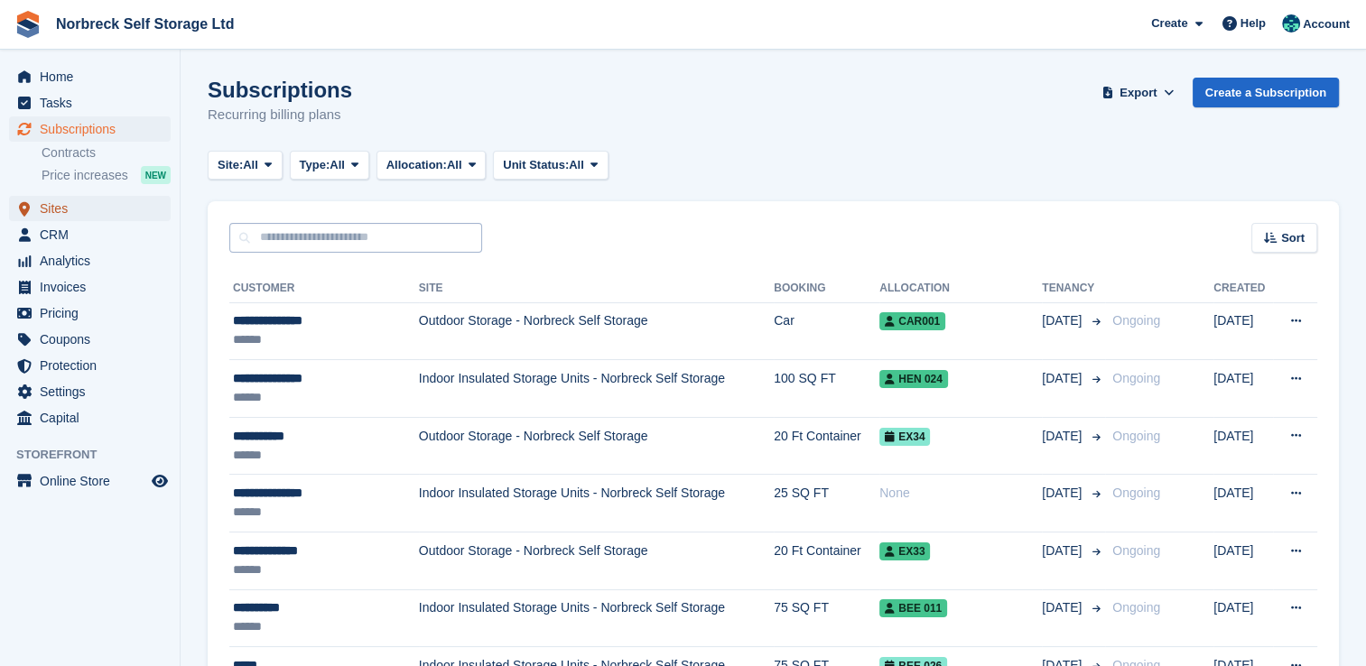
drag, startPoint x: 70, startPoint y: 214, endPoint x: 420, endPoint y: 227, distance: 349.6
click at [71, 213] on span "Sites" at bounding box center [94, 208] width 108 height 25
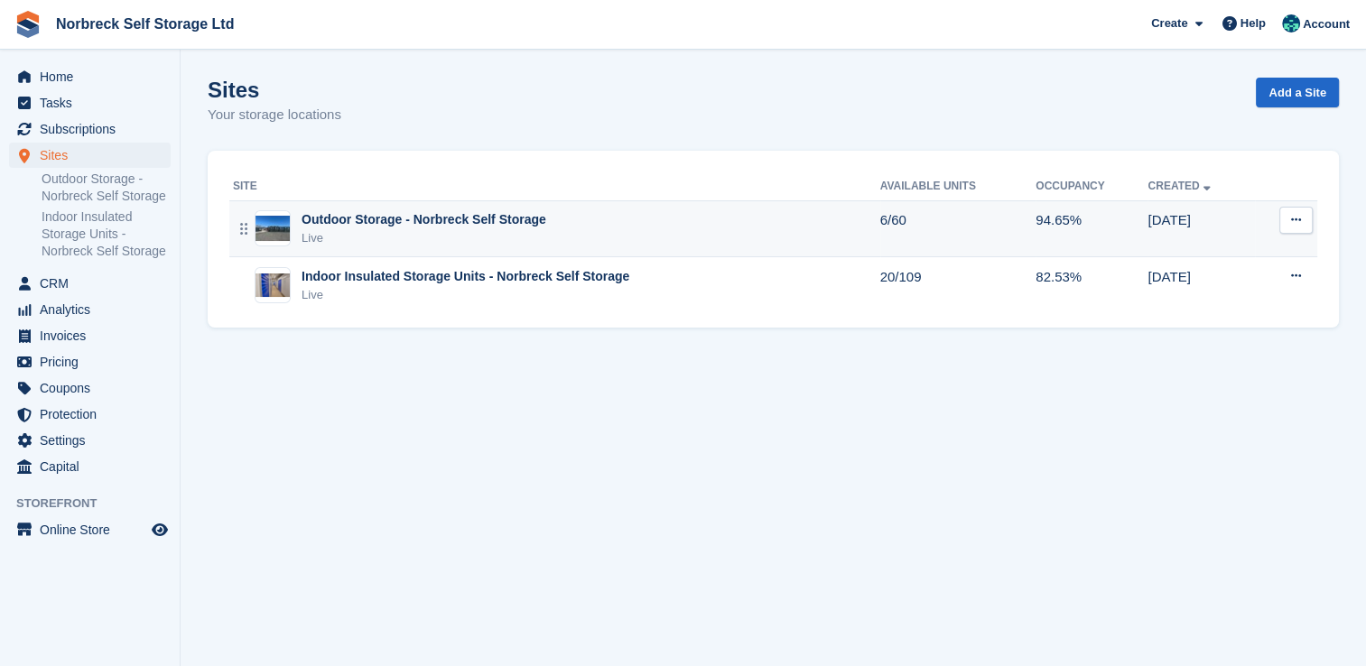
click at [521, 236] on div "Live" at bounding box center [423, 238] width 245 height 18
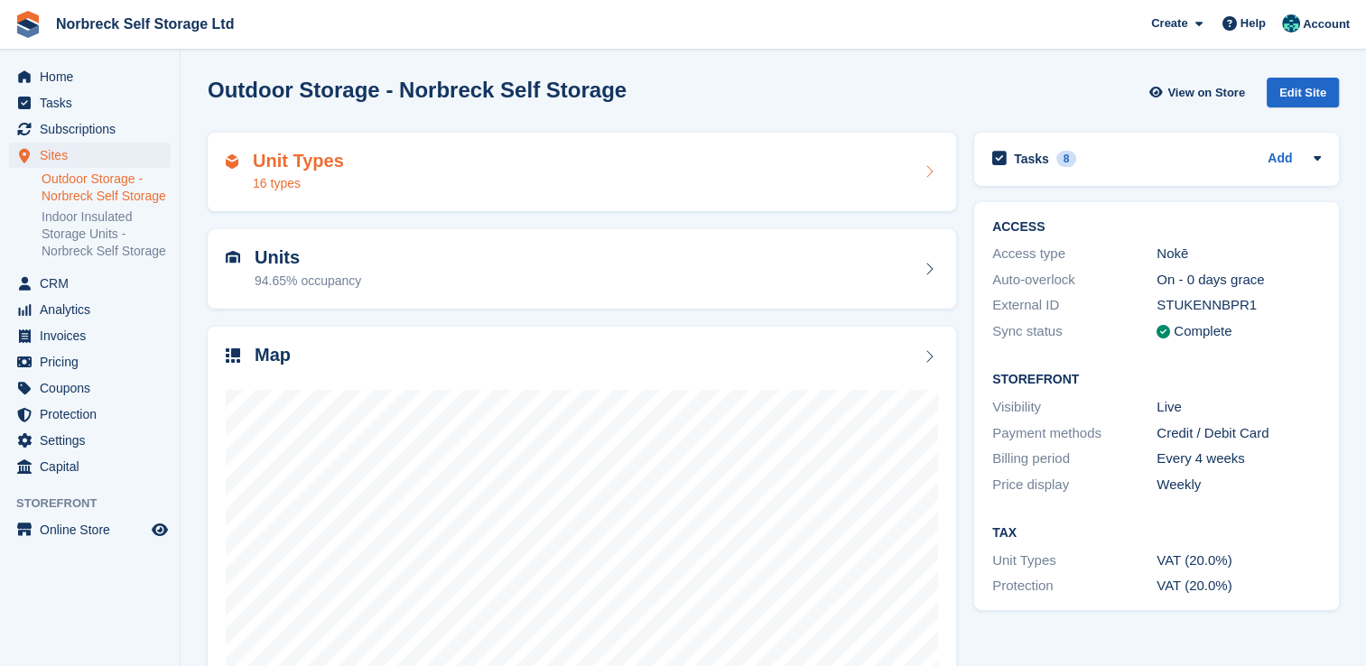
click at [510, 174] on div "Unit Types 16 types" at bounding box center [582, 172] width 712 height 43
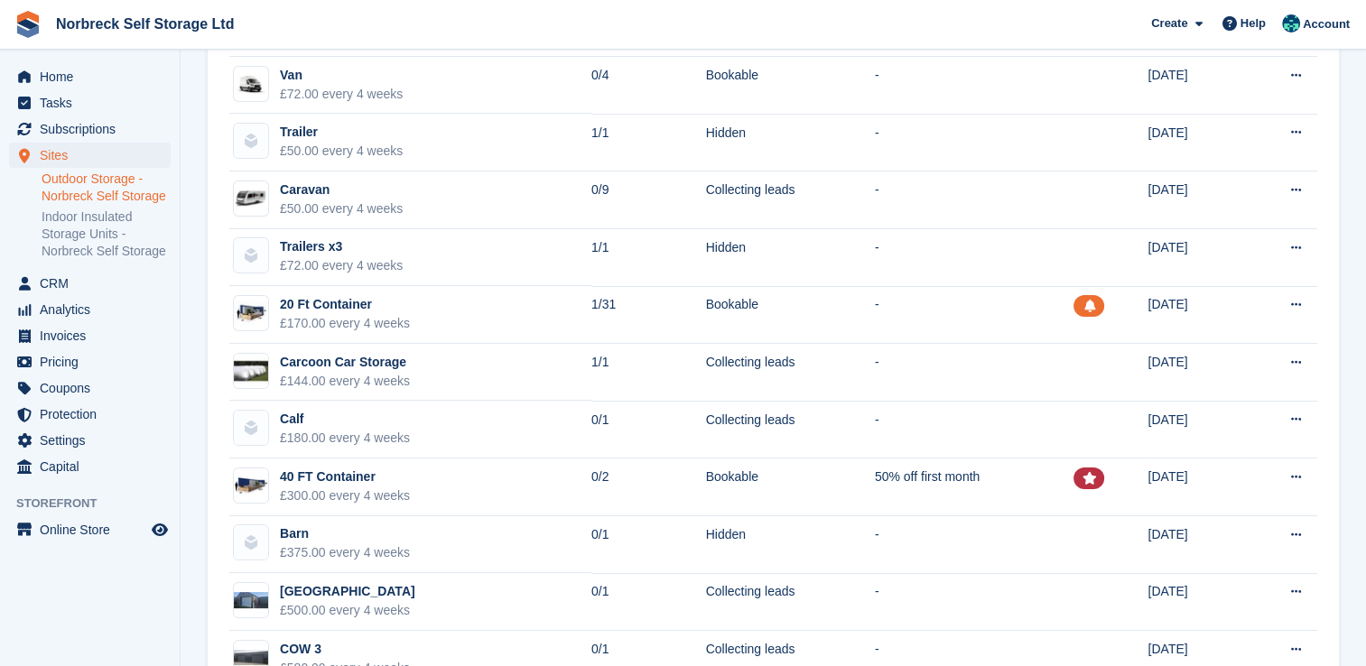
scroll to position [474, 0]
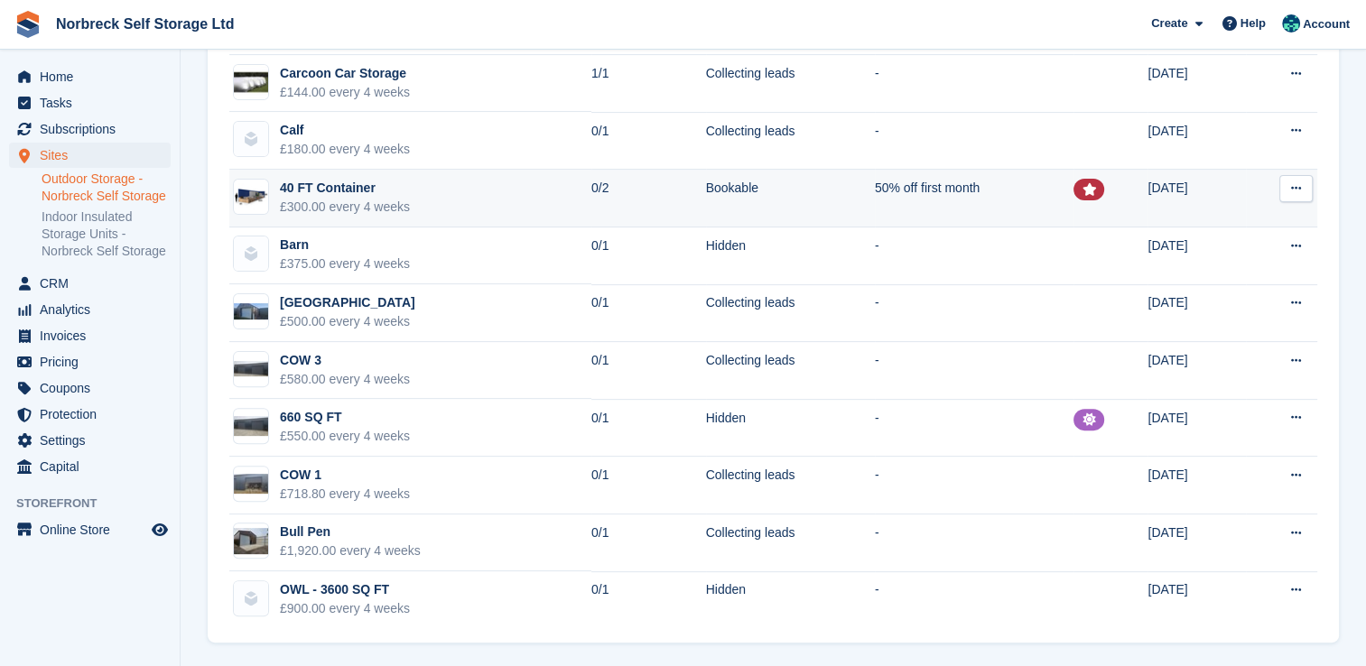
click at [382, 191] on div "40 FT Container" at bounding box center [345, 188] width 130 height 19
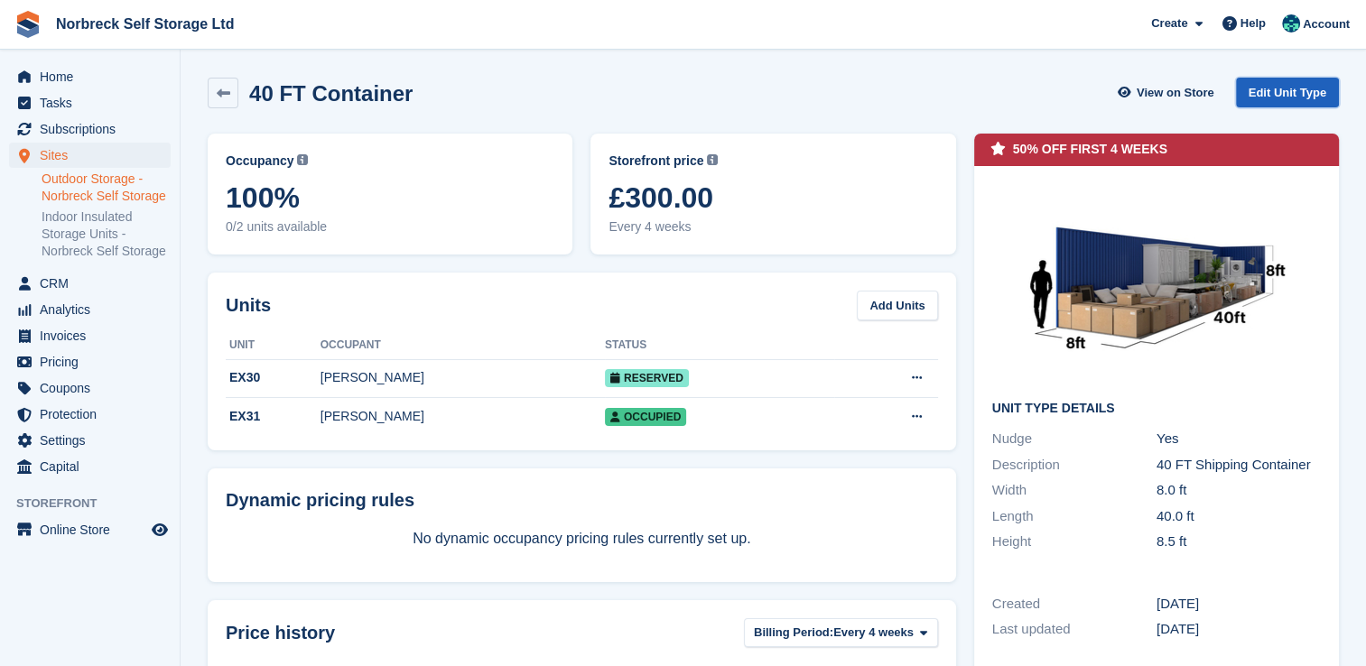
click at [1275, 91] on link "Edit Unit Type" at bounding box center [1287, 93] width 103 height 30
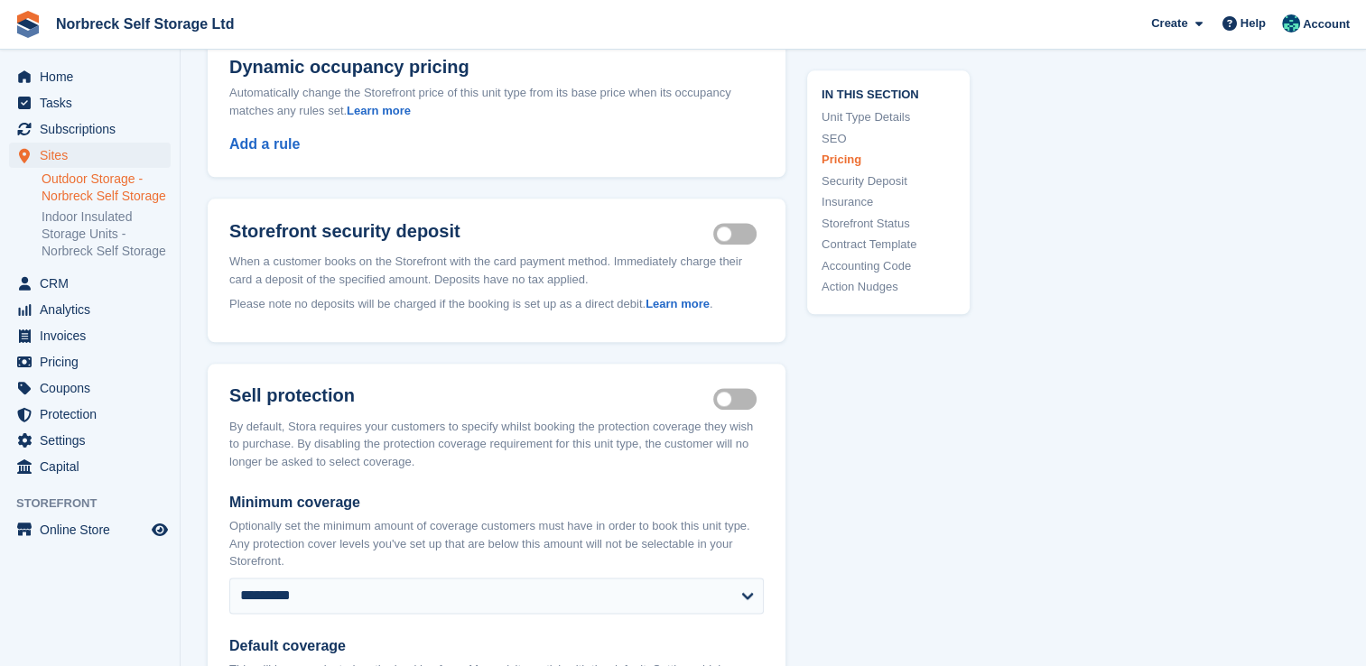
scroll to position [1986, 0]
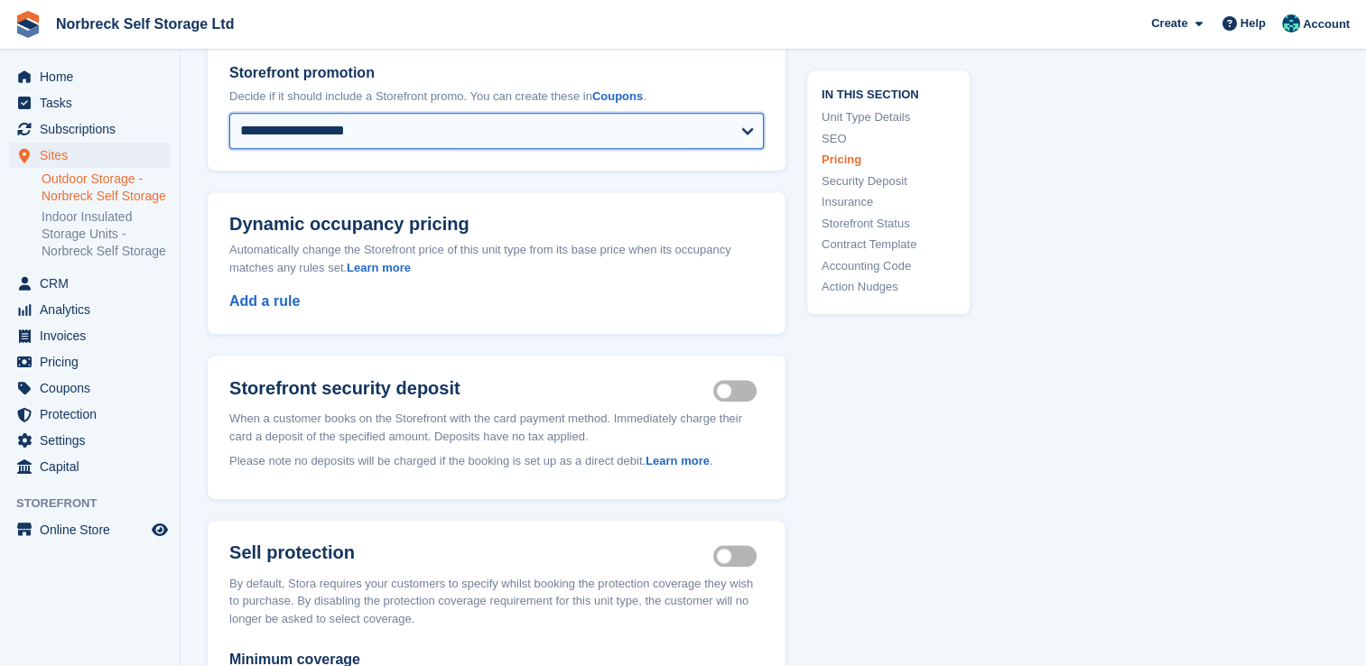
click at [357, 149] on select "**********" at bounding box center [496, 131] width 534 height 36
select select
click at [229, 126] on select "**********" at bounding box center [496, 131] width 534 height 36
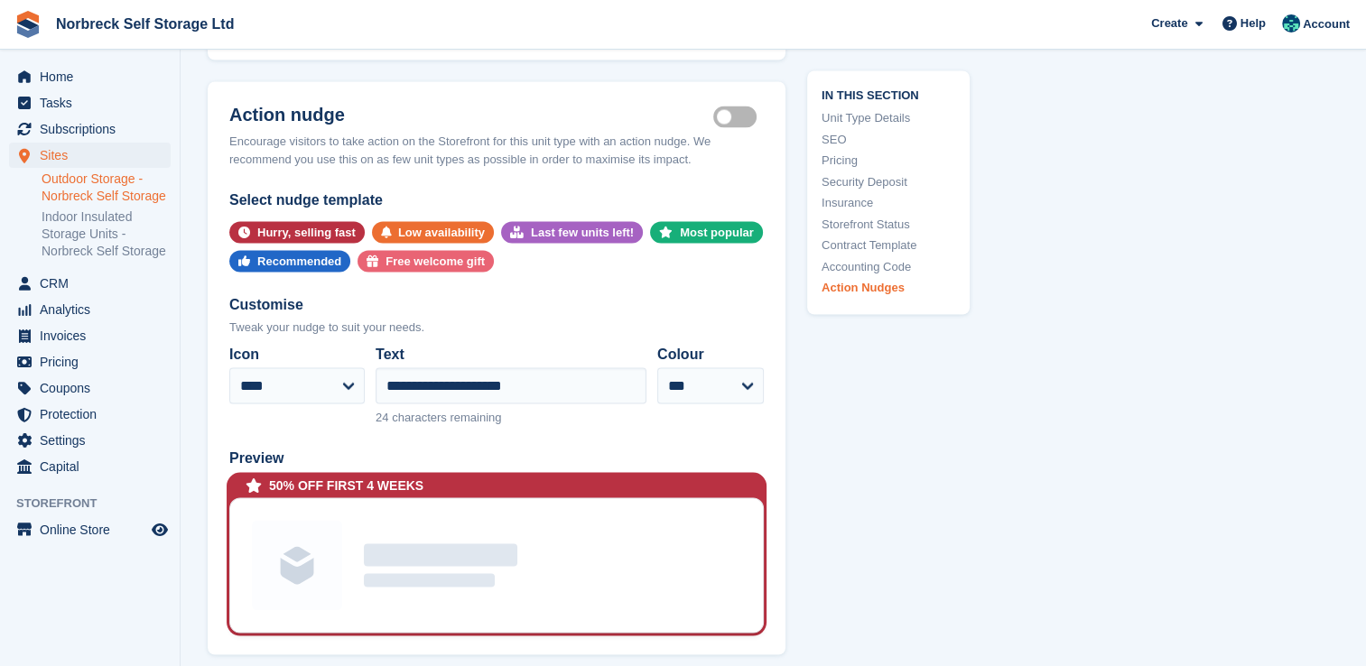
scroll to position [3520, 0]
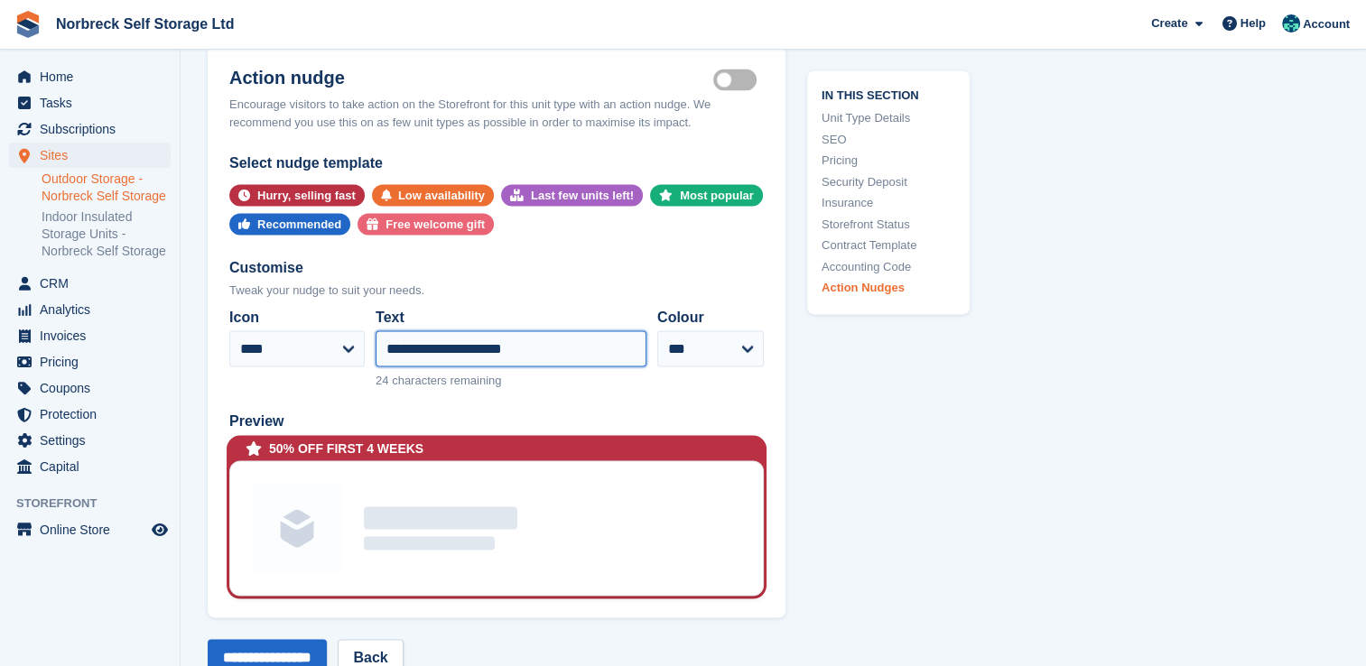
drag, startPoint x: 545, startPoint y: 366, endPoint x: 192, endPoint y: 320, distance: 355.9
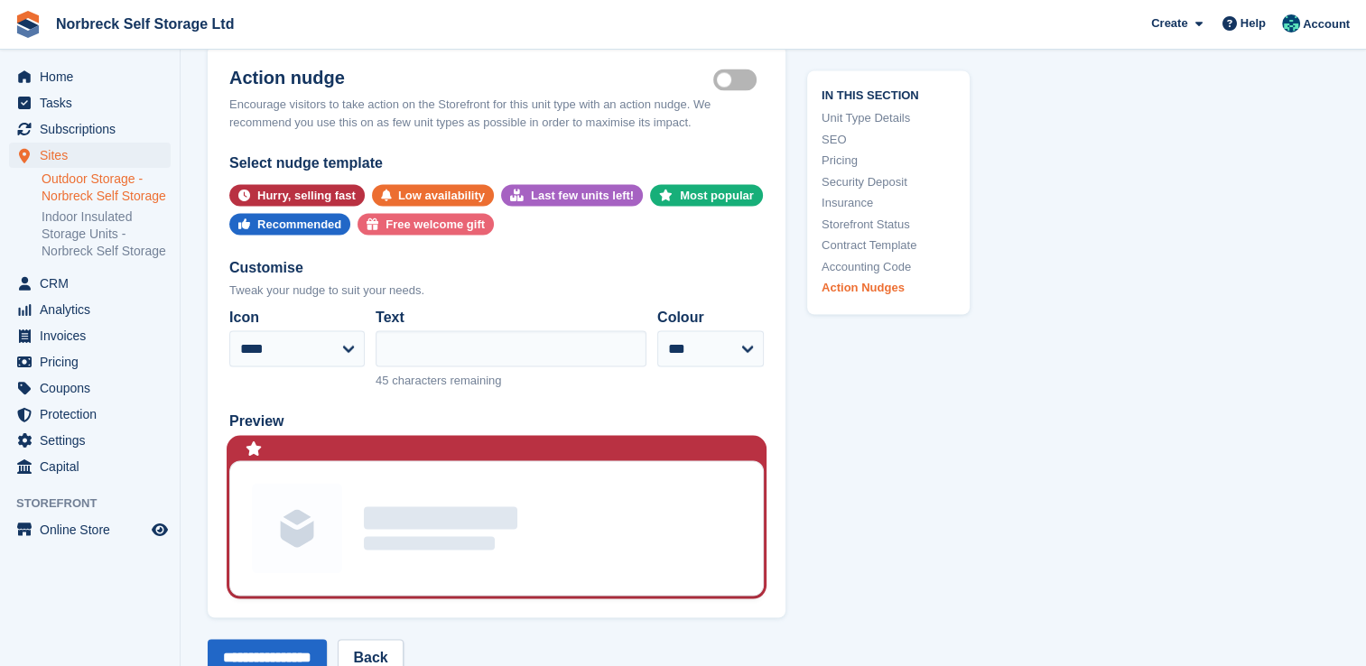
click at [732, 88] on div "Is active" at bounding box center [738, 78] width 51 height 22
click at [737, 82] on label "Is active" at bounding box center [738, 80] width 51 height 3
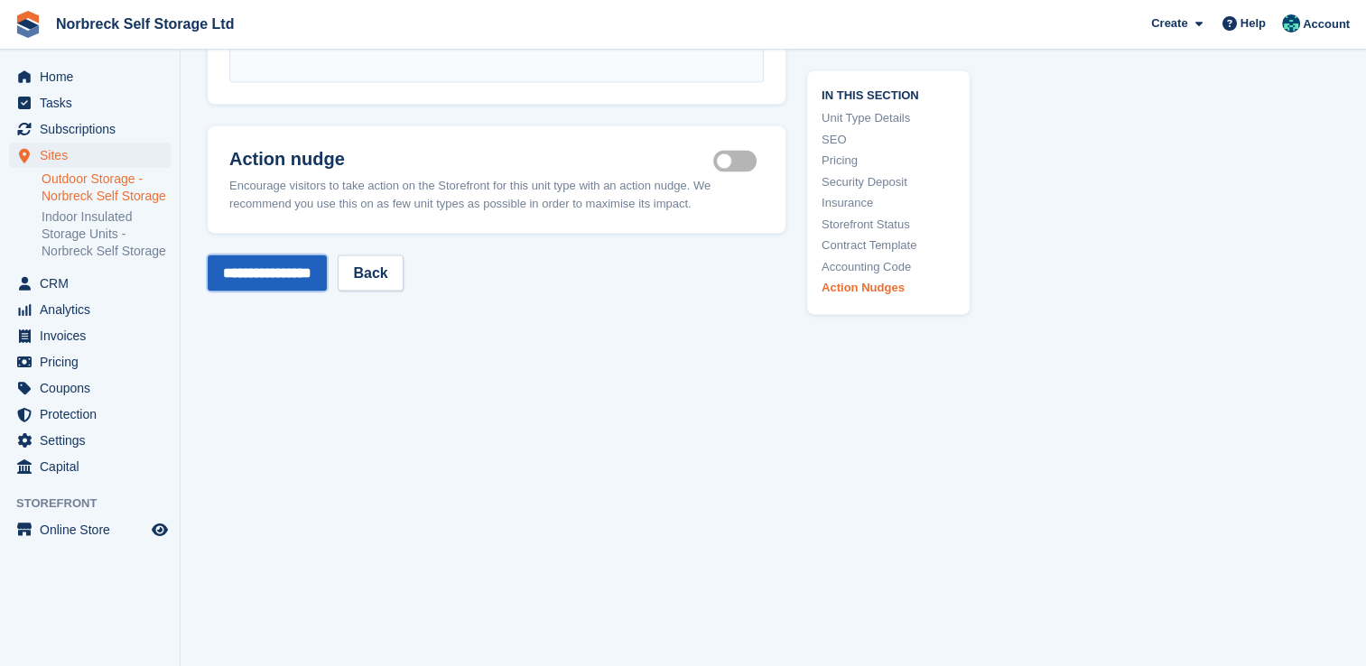
click at [303, 280] on input "**********" at bounding box center [267, 273] width 119 height 36
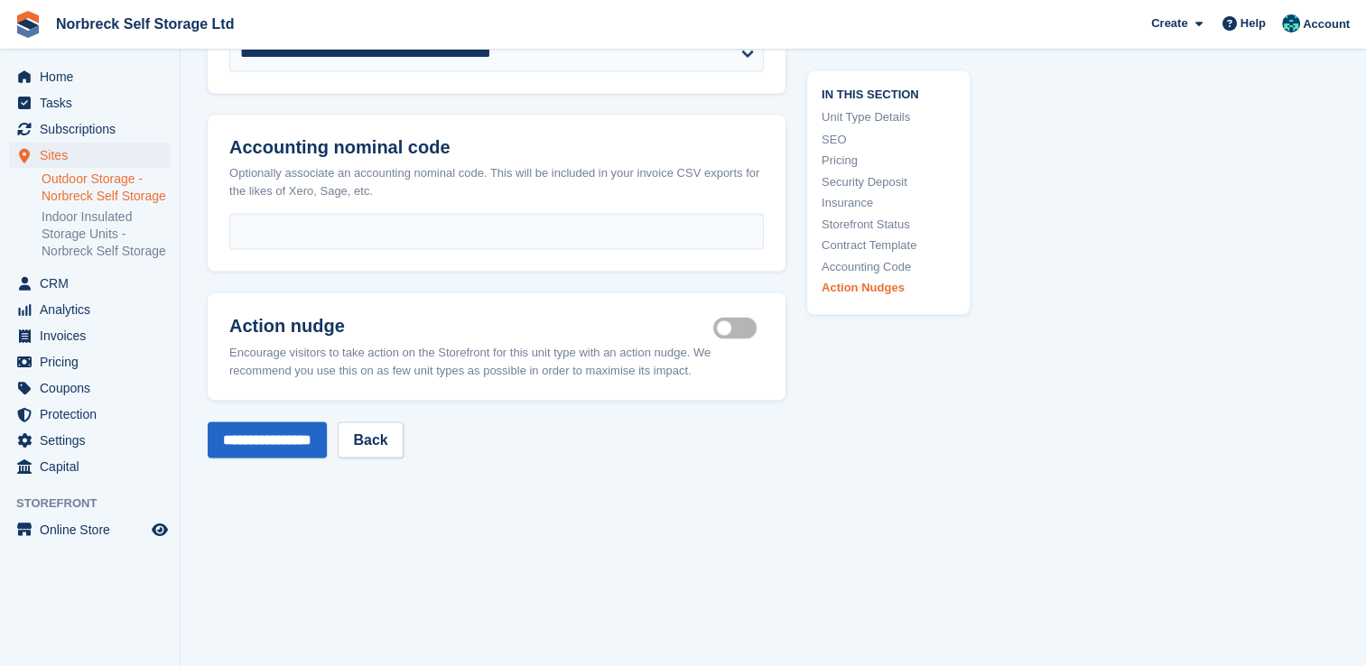
scroll to position [3183, 0]
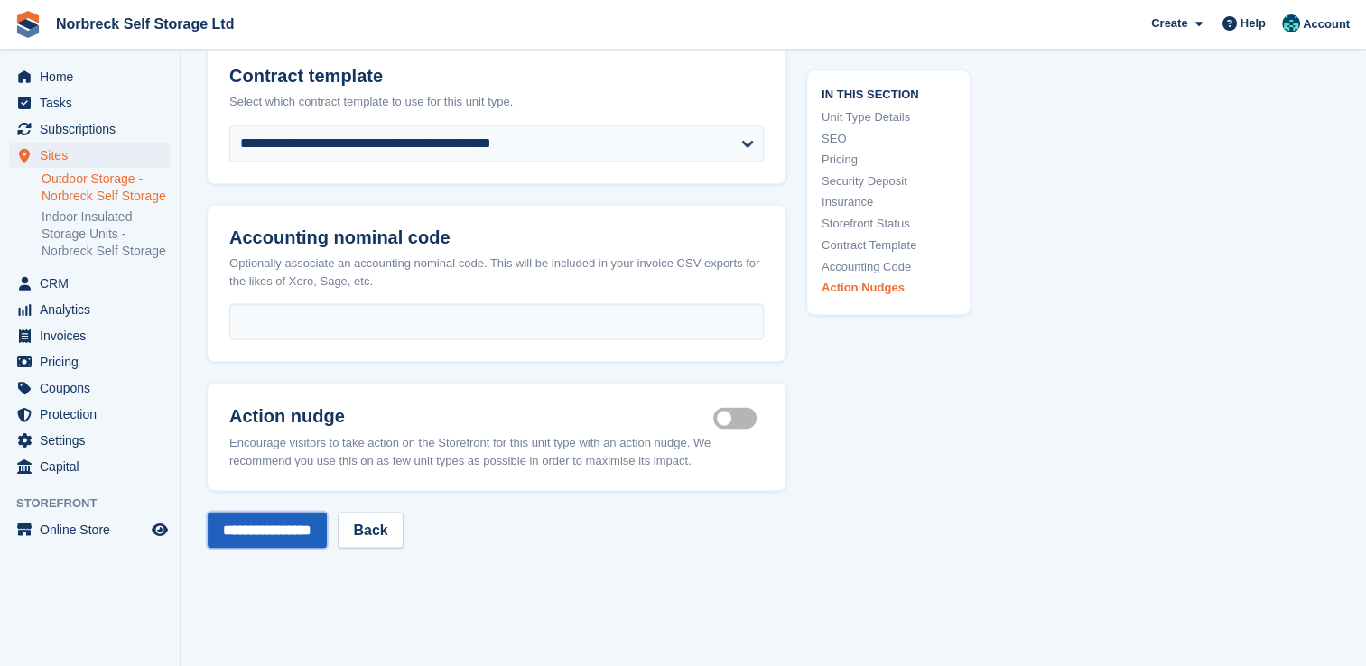
click at [307, 536] on input "**********" at bounding box center [267, 530] width 119 height 36
click at [88, 179] on link "Outdoor Storage - Norbreck Self Storage" at bounding box center [106, 188] width 129 height 34
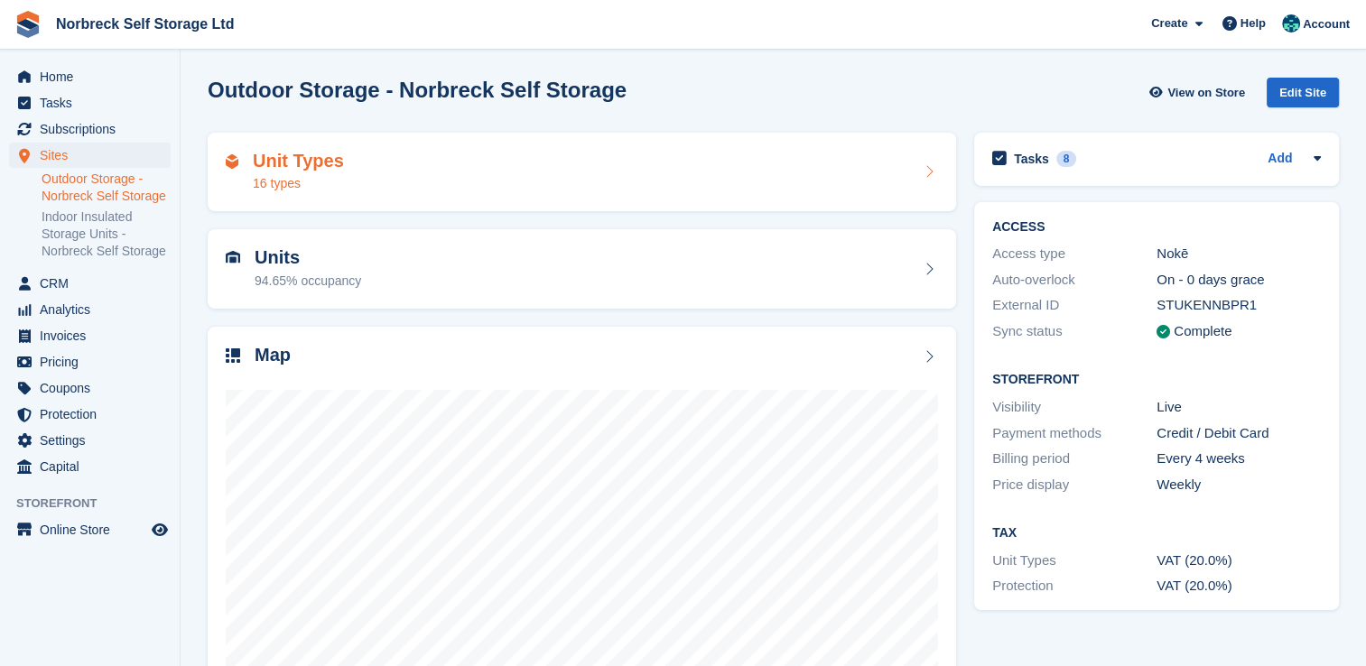
click at [469, 200] on div "Unit Types 16 types" at bounding box center [582, 172] width 748 height 79
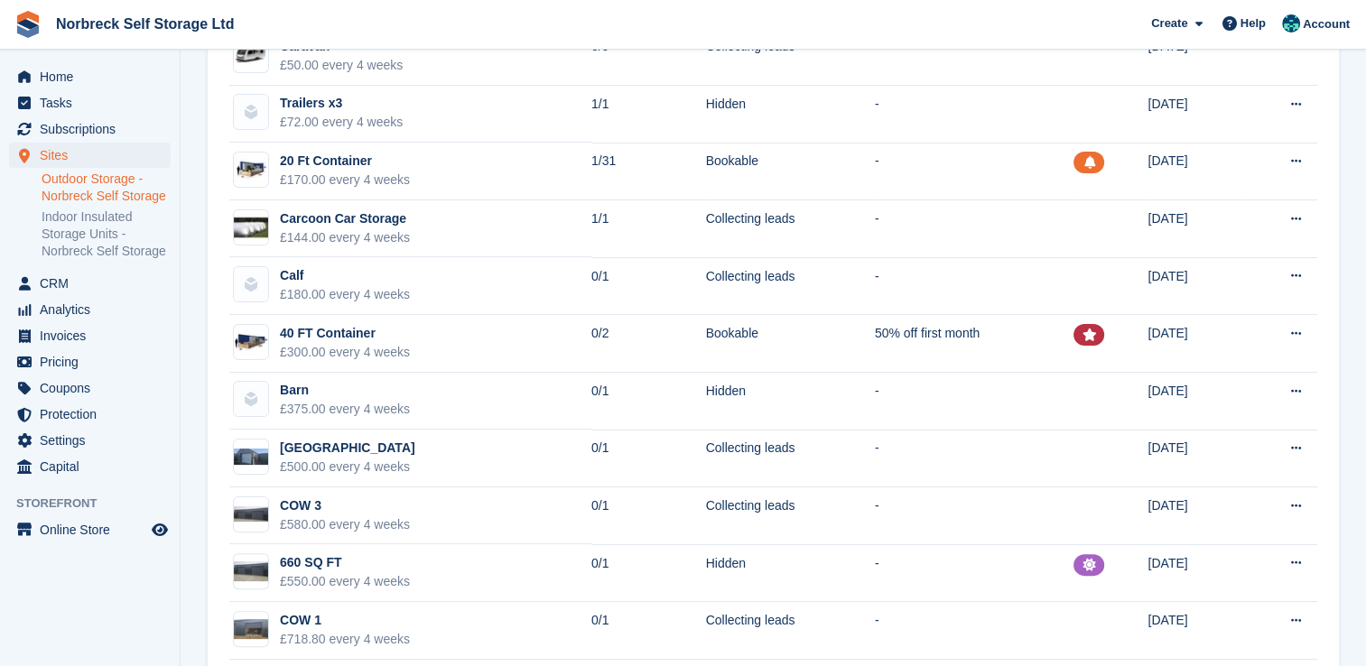
scroll to position [361, 0]
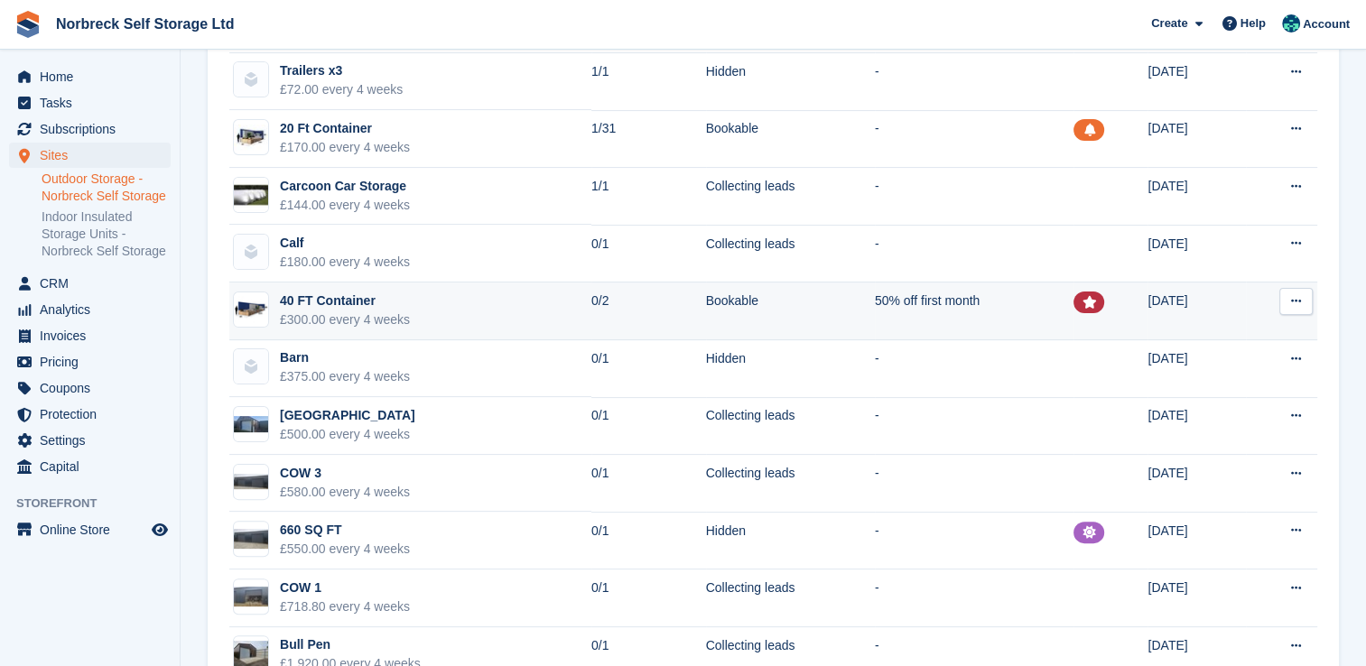
click at [595, 323] on td "0/2" at bounding box center [648, 312] width 115 height 58
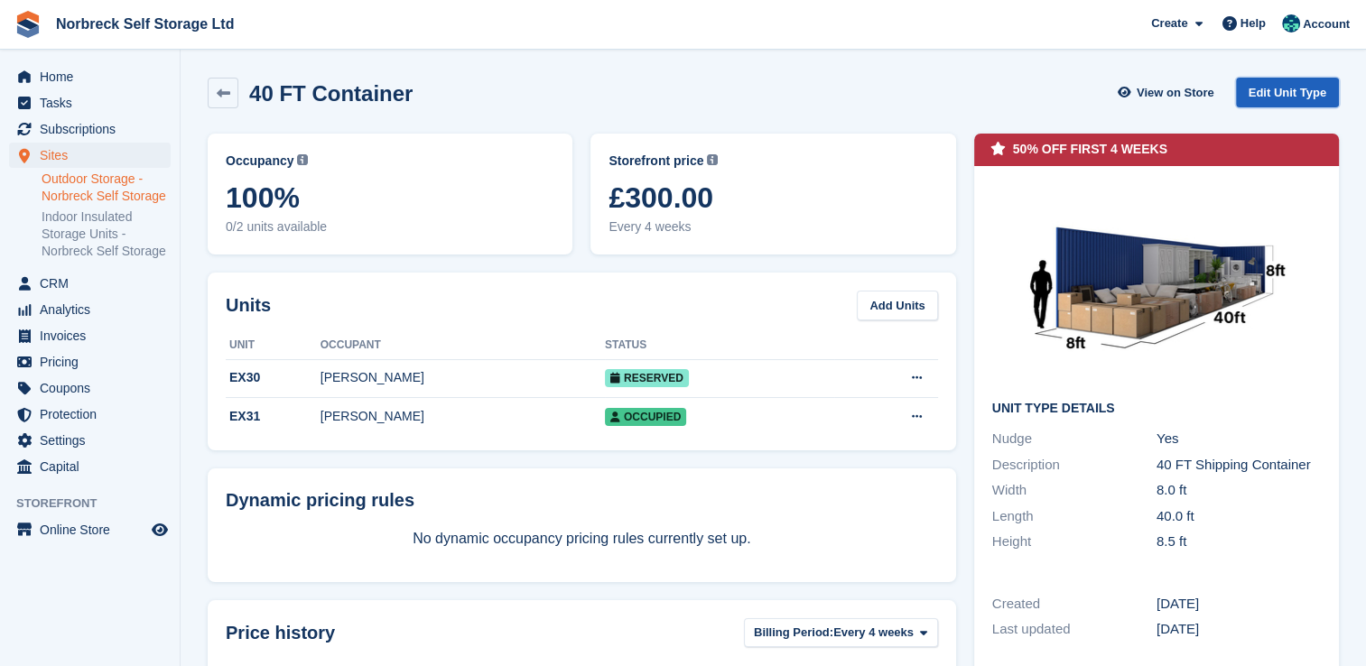
click at [1305, 87] on link "Edit Unit Type" at bounding box center [1287, 93] width 103 height 30
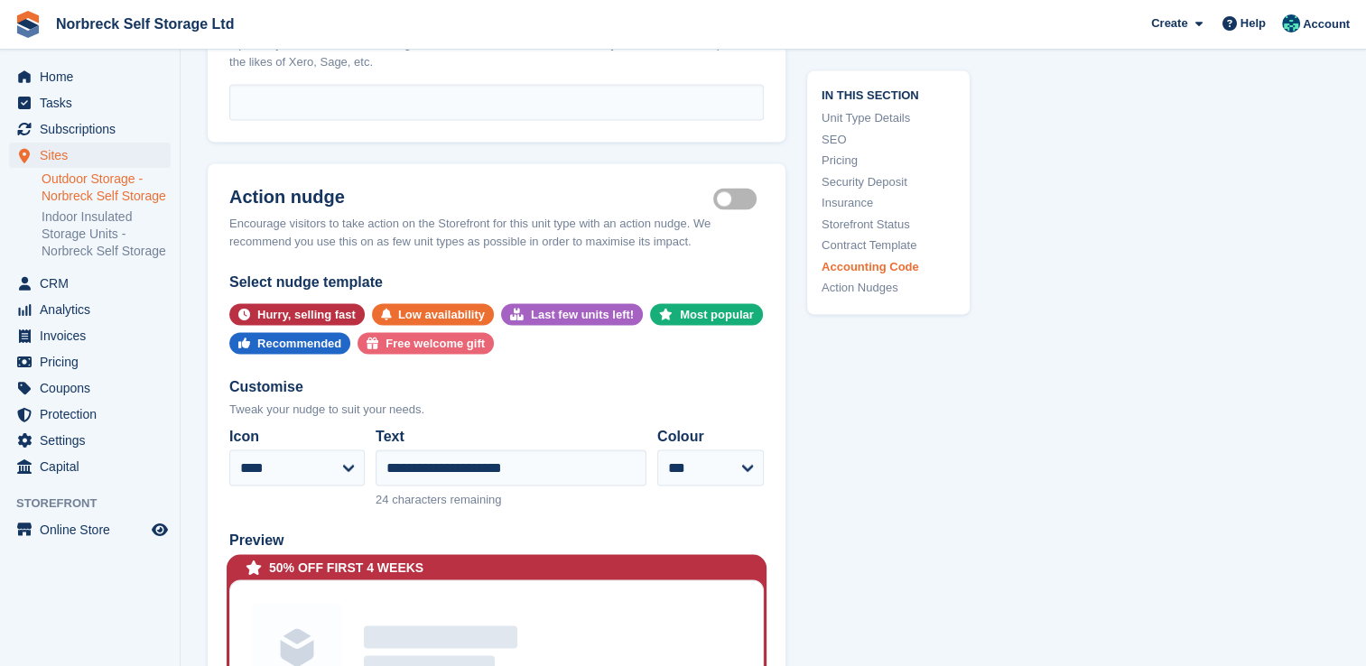
scroll to position [3430, 0]
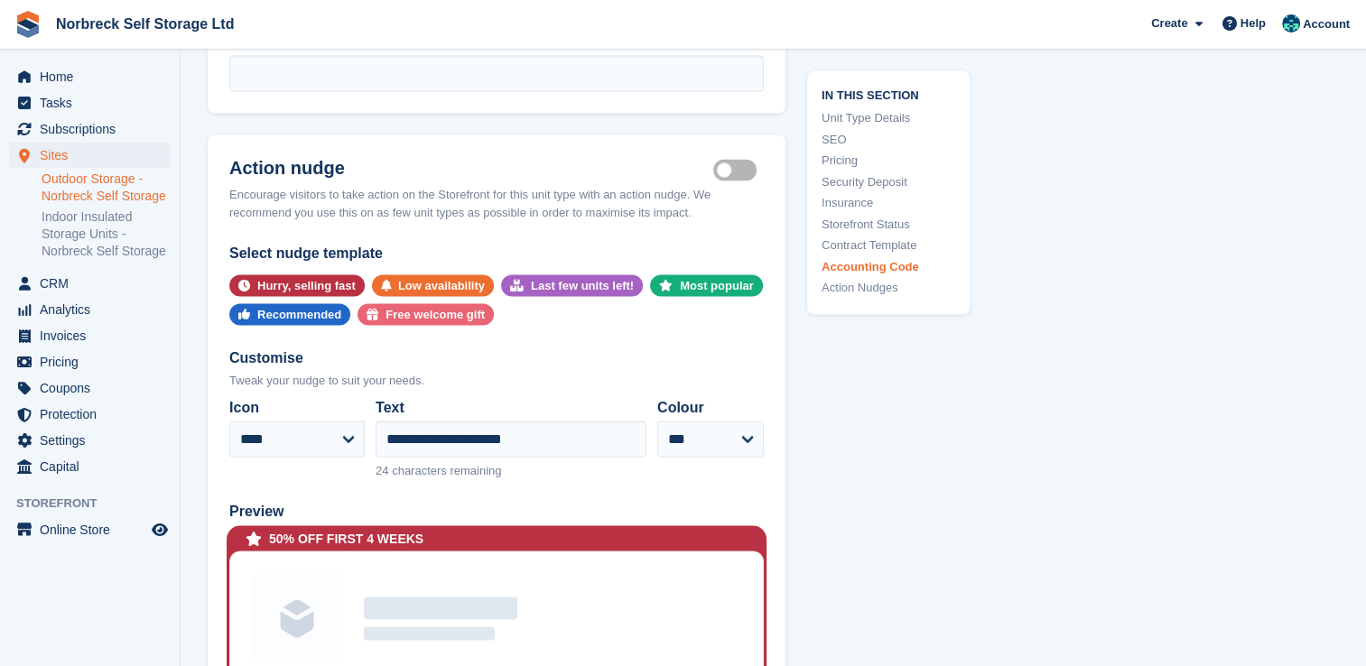
click at [746, 172] on label "Is active" at bounding box center [738, 171] width 51 height 3
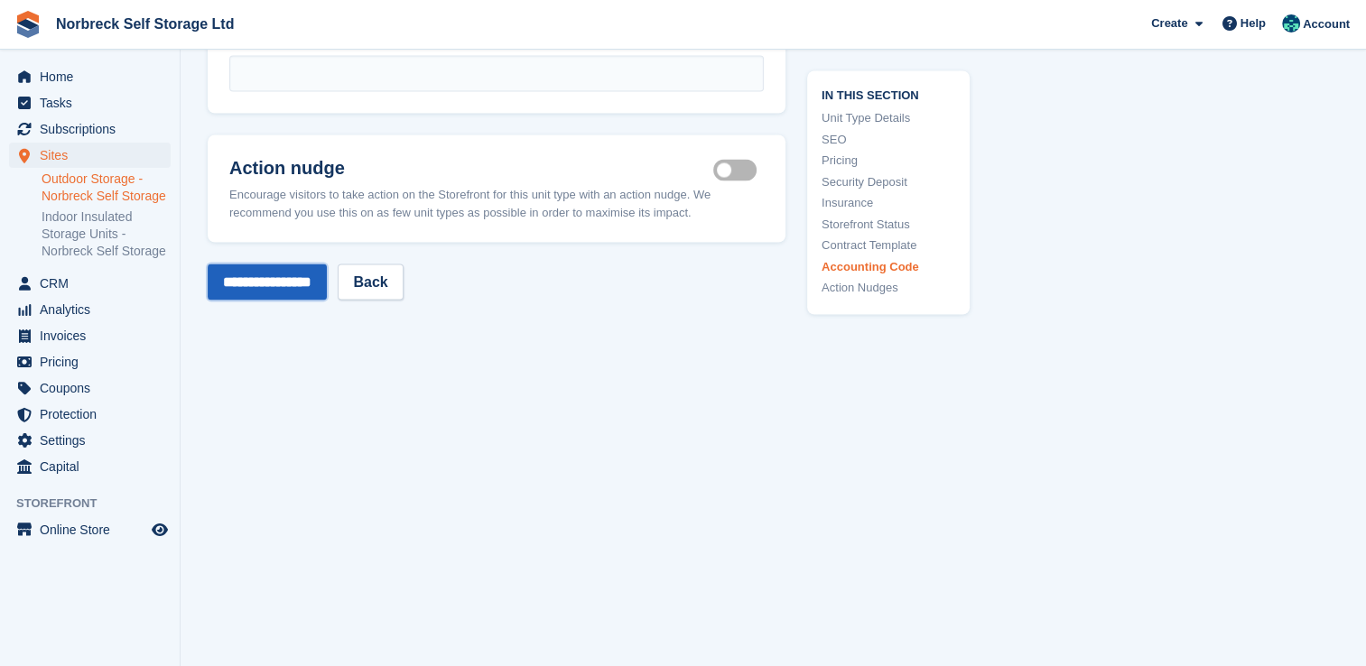
click at [296, 294] on input "**********" at bounding box center [267, 282] width 119 height 36
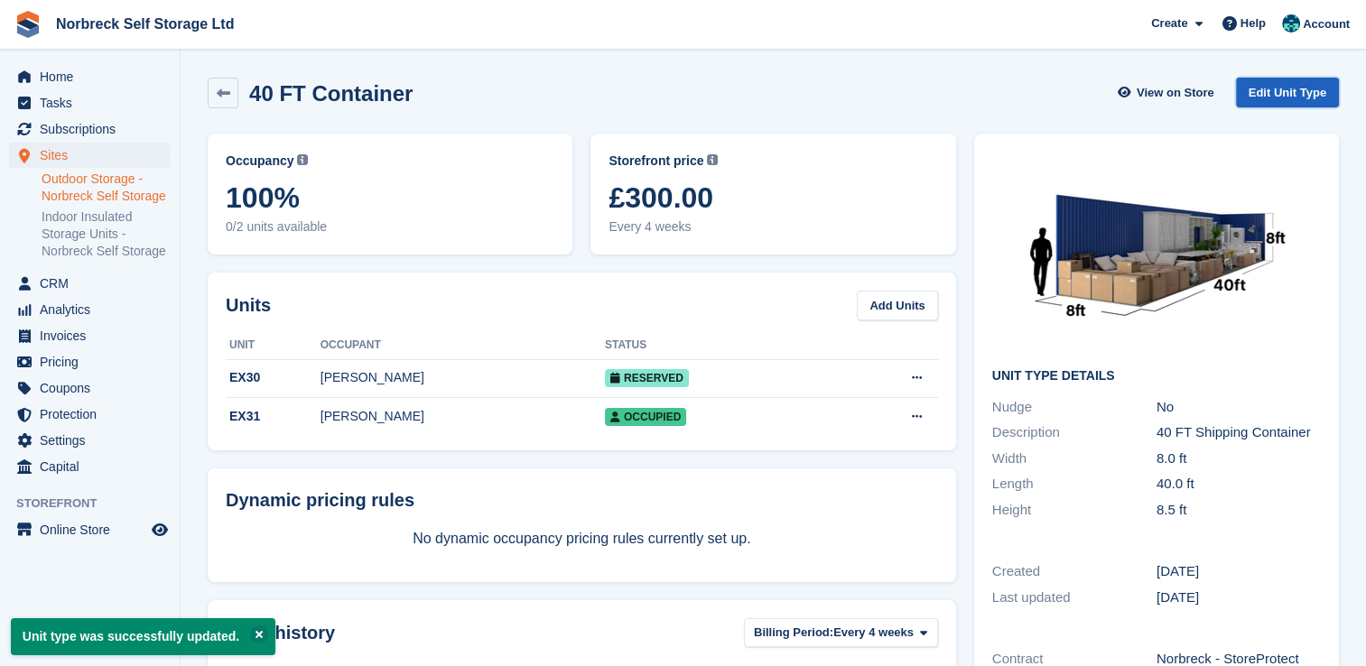
click at [1308, 100] on link "Edit Unit Type" at bounding box center [1287, 93] width 103 height 30
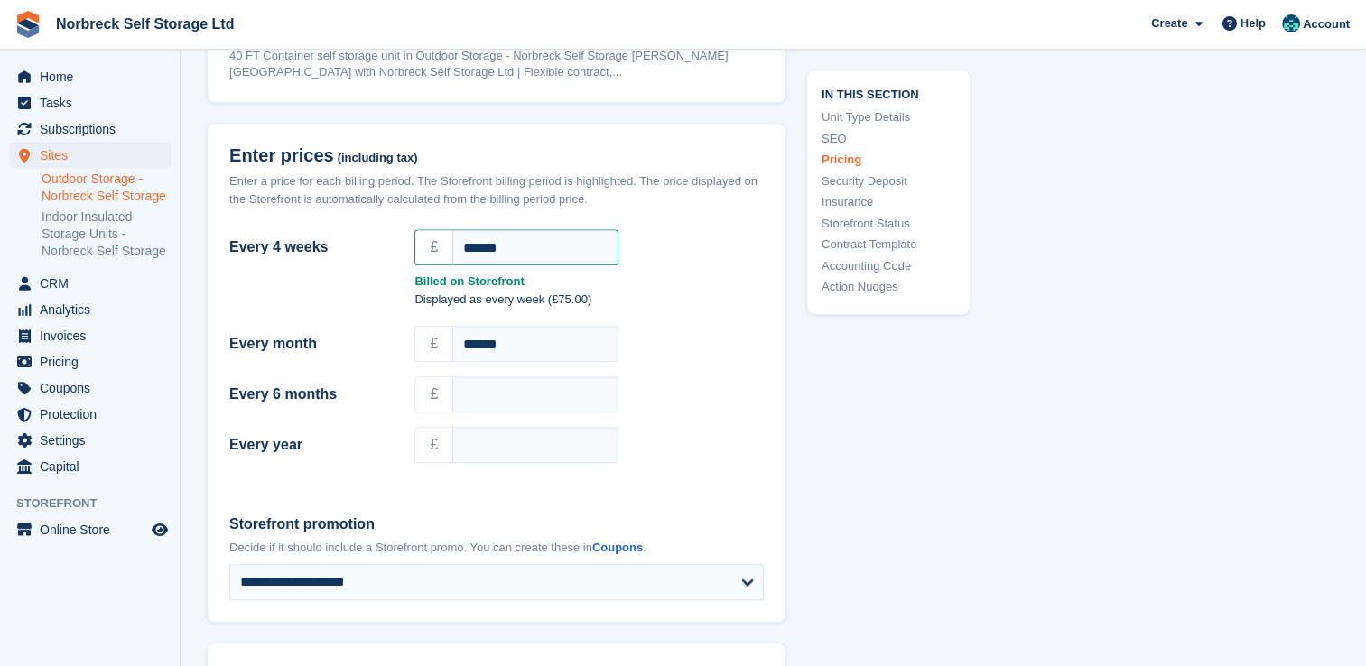
scroll to position [1986, 0]
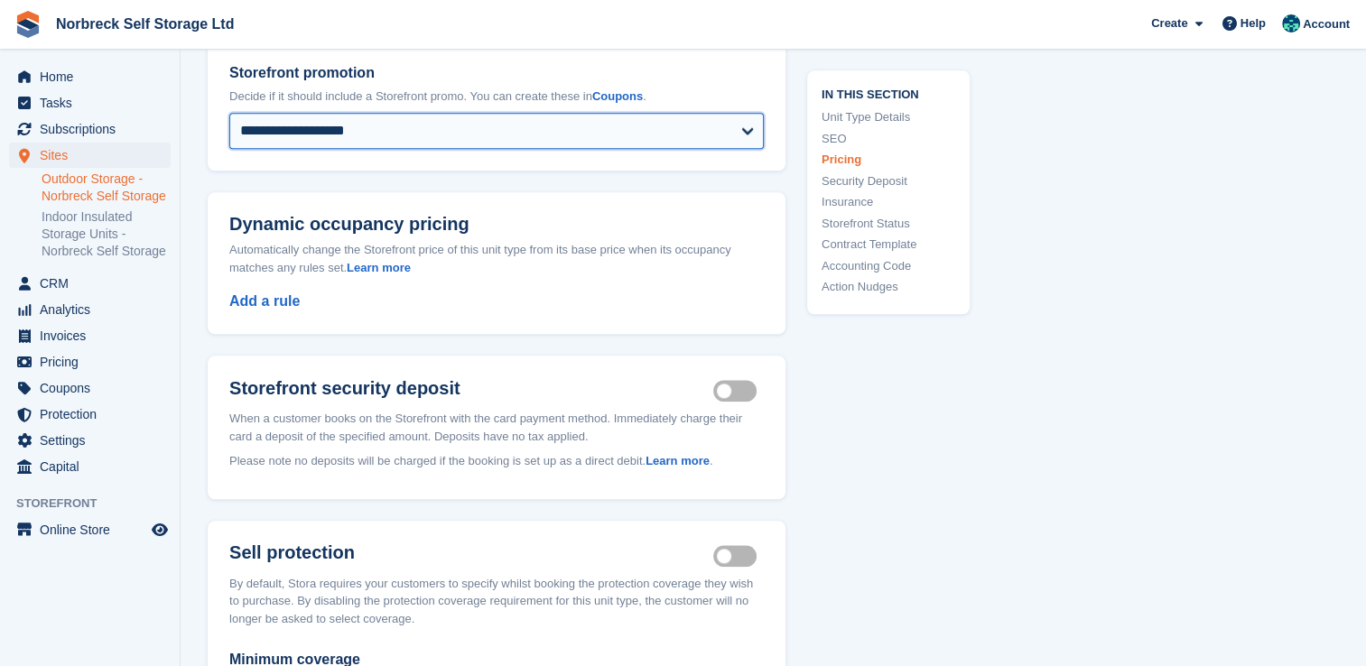
drag, startPoint x: 524, startPoint y: 153, endPoint x: 497, endPoint y: 146, distance: 27.2
click at [524, 149] on select "**********" at bounding box center [496, 131] width 534 height 36
click at [354, 164] on div "**********" at bounding box center [497, 106] width 578 height 130
click at [403, 149] on select "**********" at bounding box center [496, 131] width 534 height 36
select select
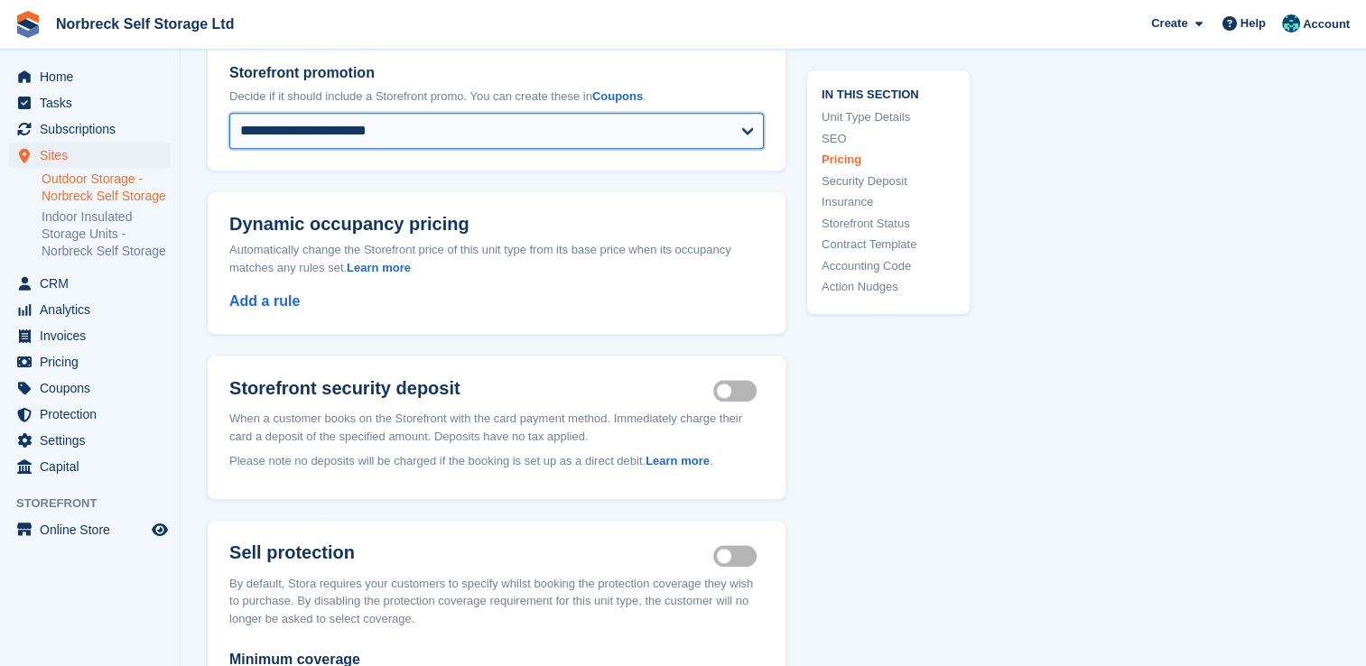
click at [229, 126] on select "**********" at bounding box center [496, 131] width 534 height 36
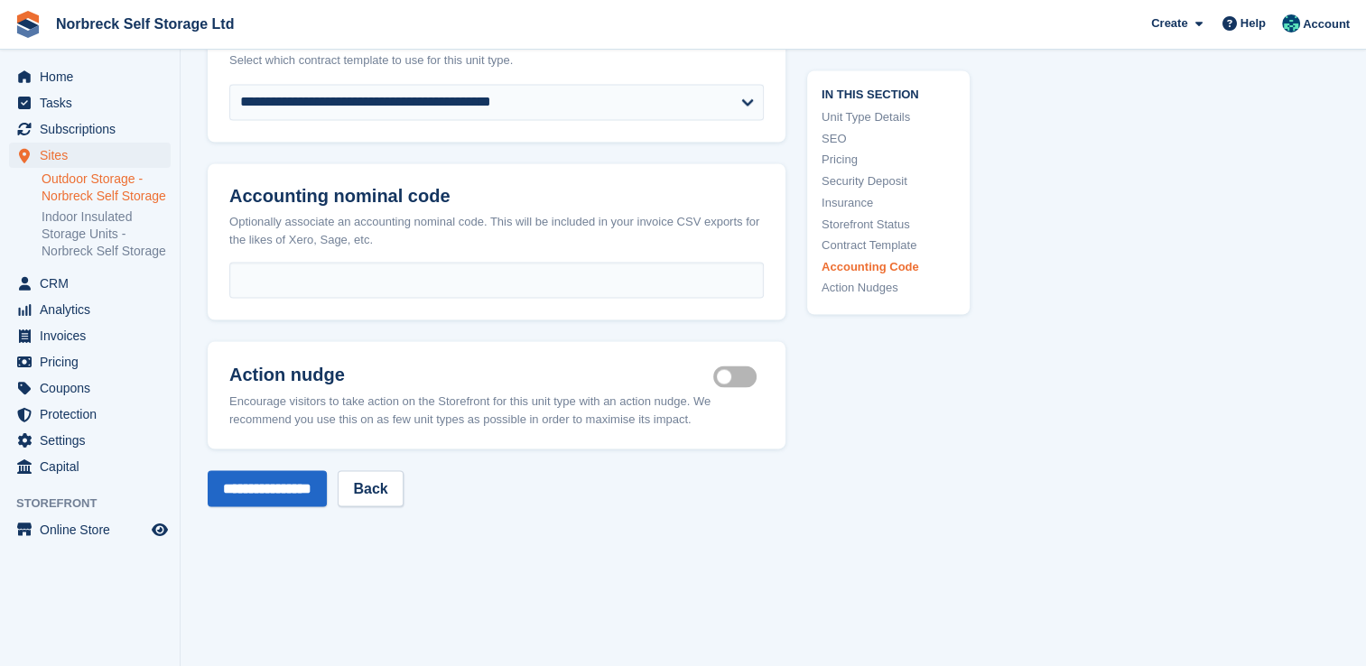
scroll to position [3340, 0]
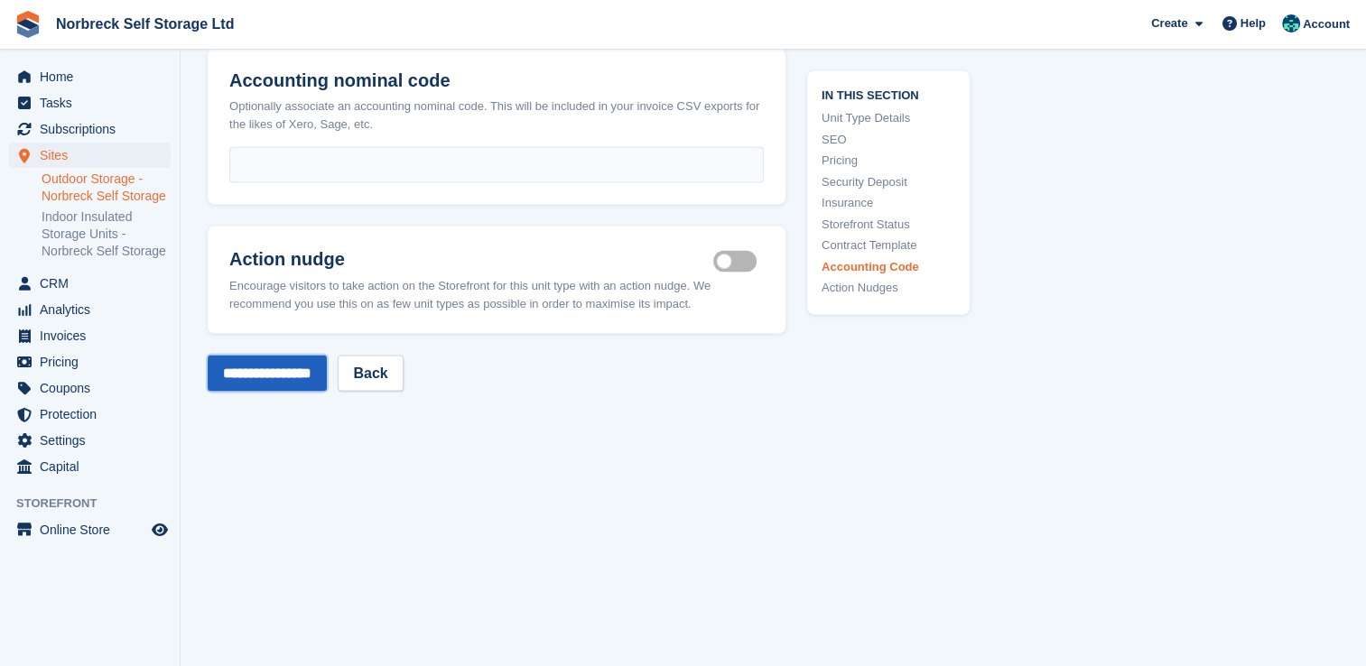
click at [325, 375] on input "**********" at bounding box center [267, 373] width 119 height 36
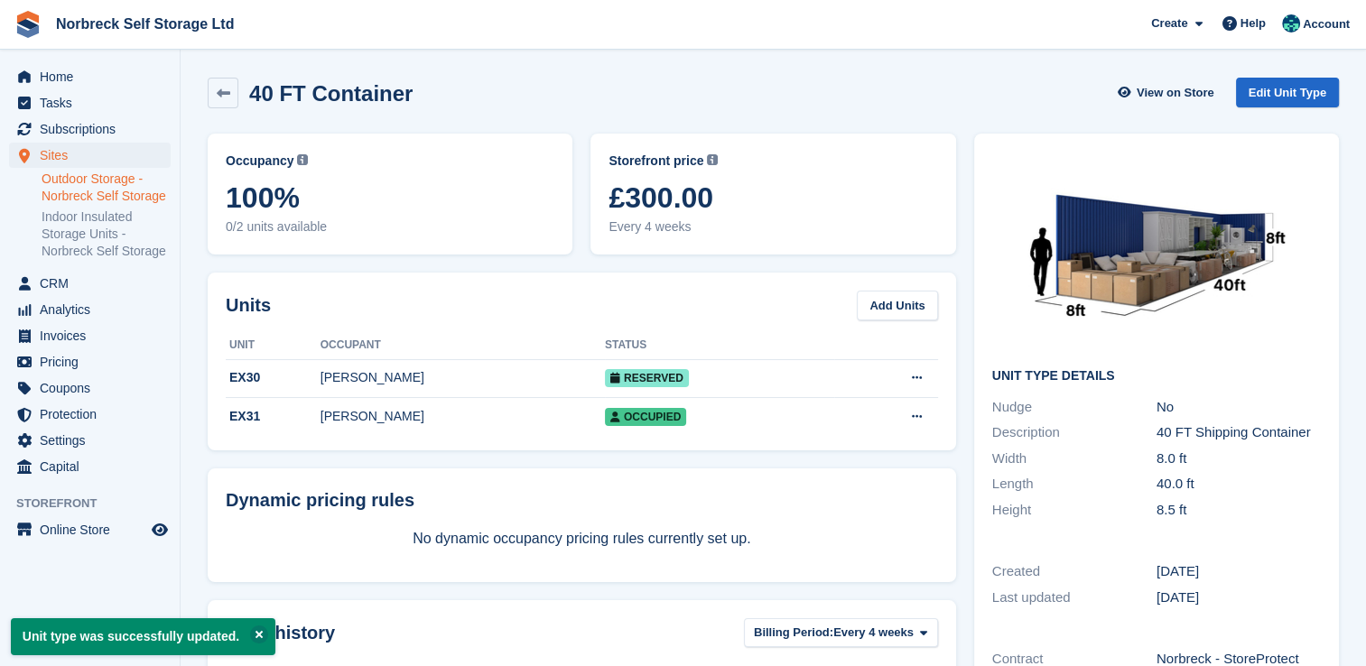
click at [148, 196] on link "Outdoor Storage - Norbreck Self Storage" at bounding box center [106, 188] width 129 height 34
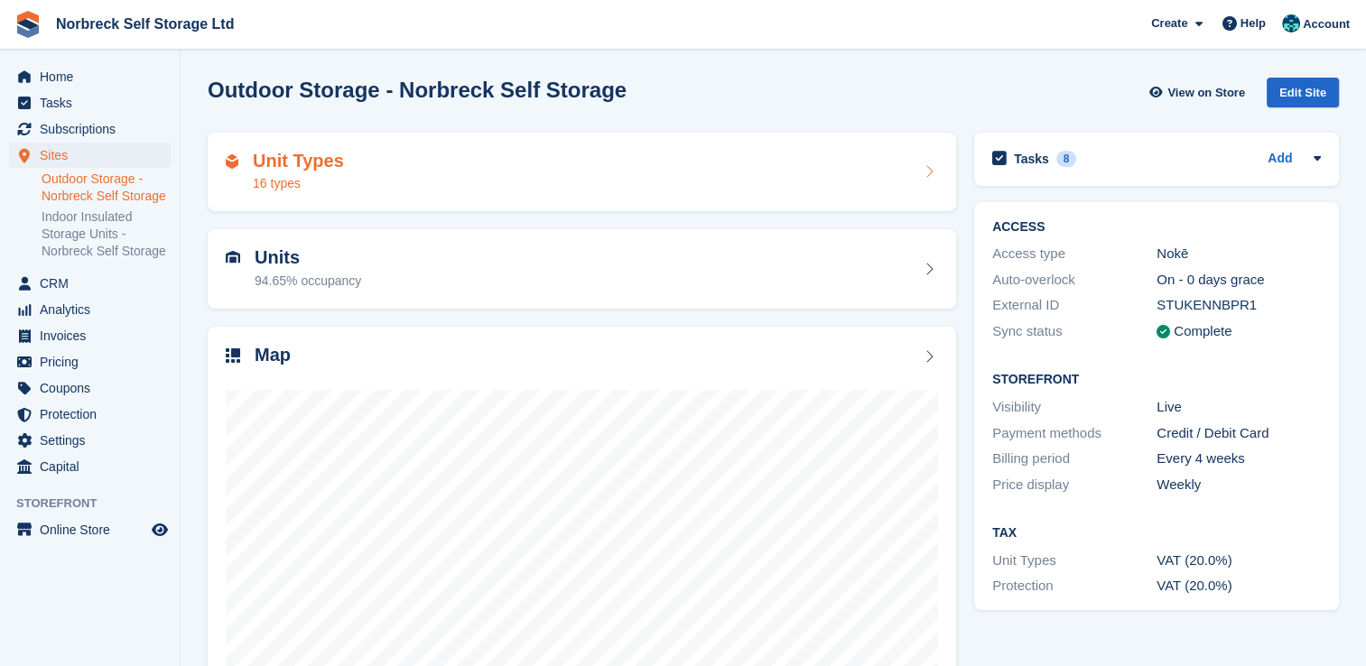
click at [336, 160] on h2 "Unit Types" at bounding box center [298, 161] width 91 height 21
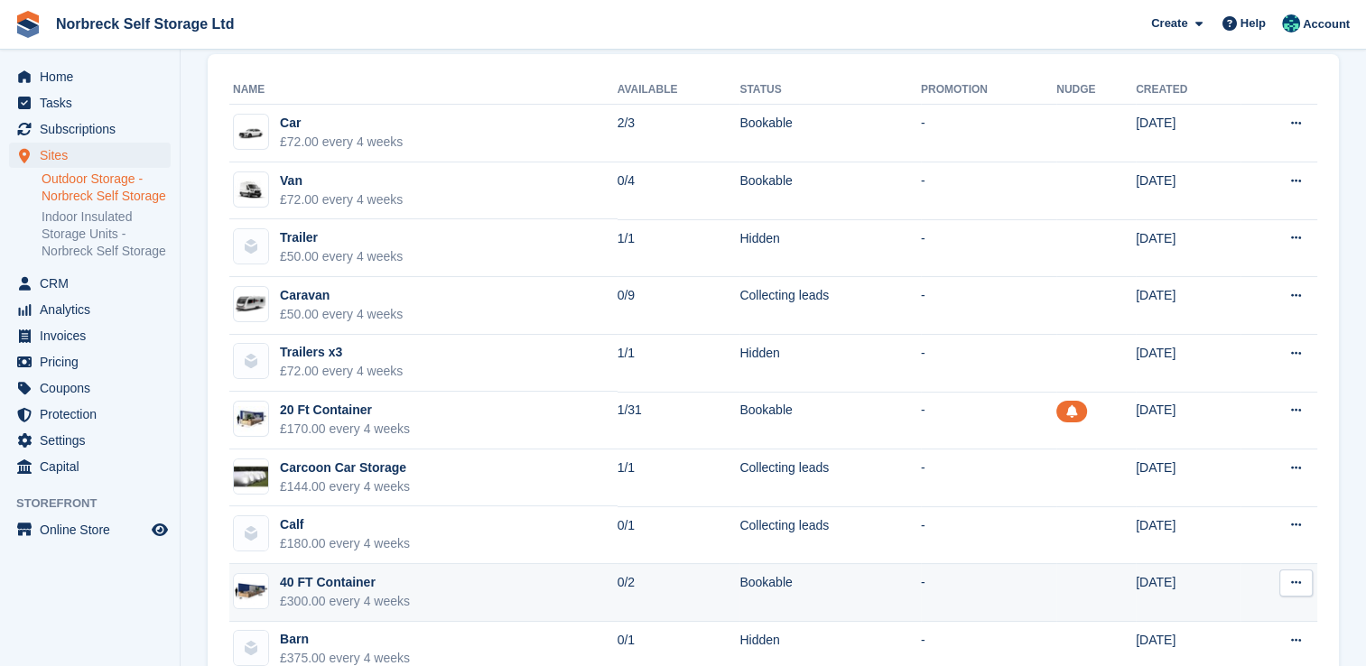
scroll to position [451, 0]
